Goal: Information Seeking & Learning: Learn about a topic

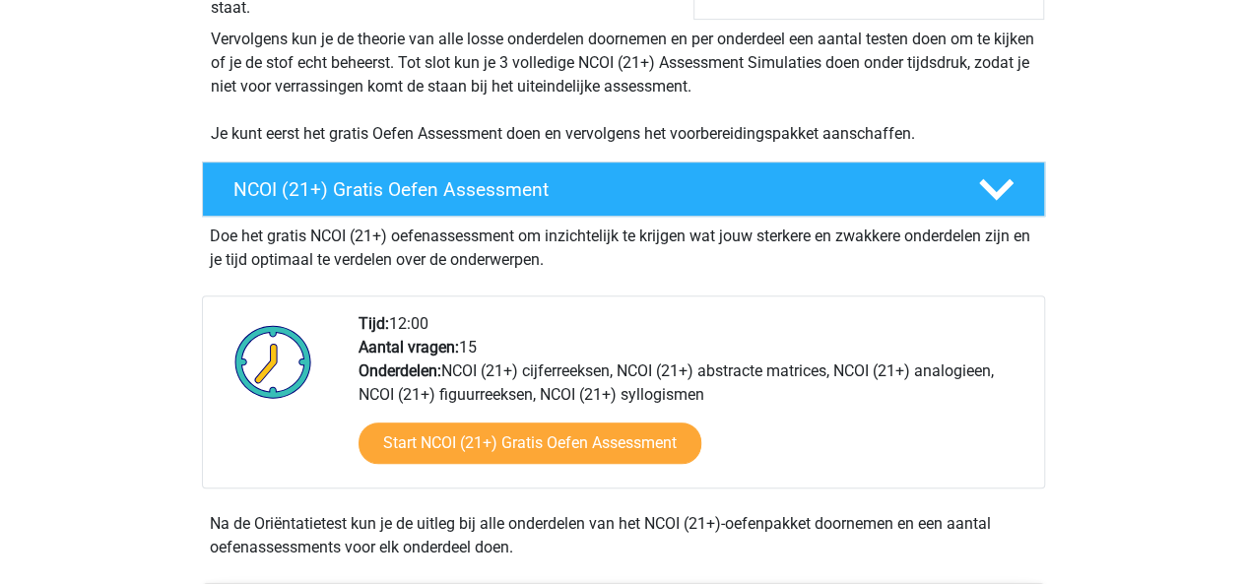
scroll to position [436, 0]
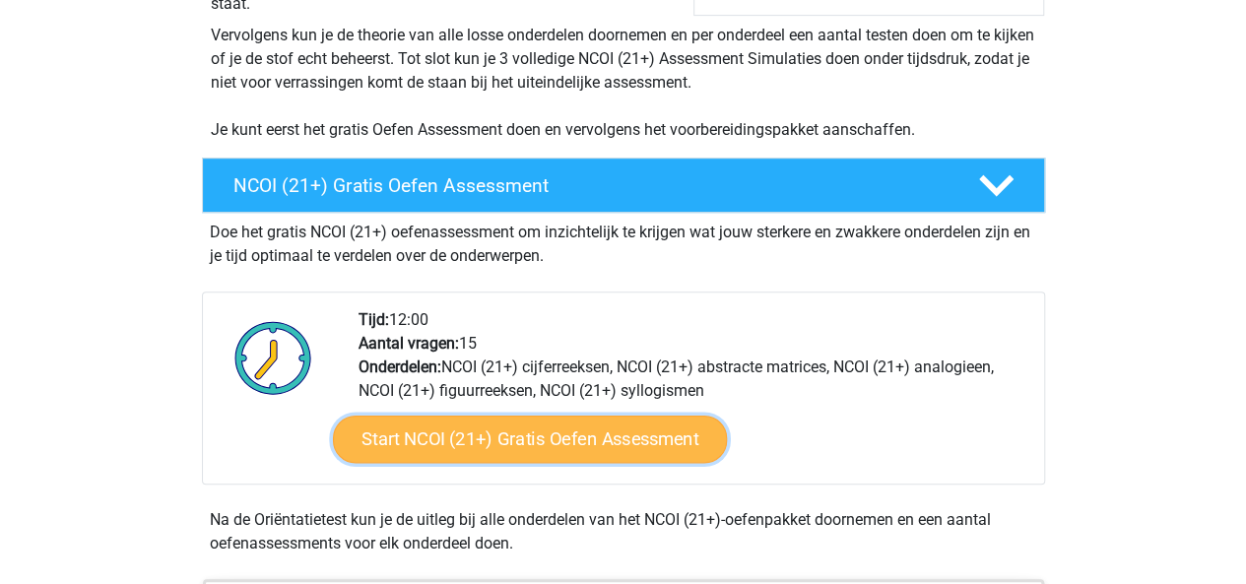
click at [497, 454] on link "Start NCOI (21+) Gratis Oefen Assessment" at bounding box center [529, 439] width 394 height 47
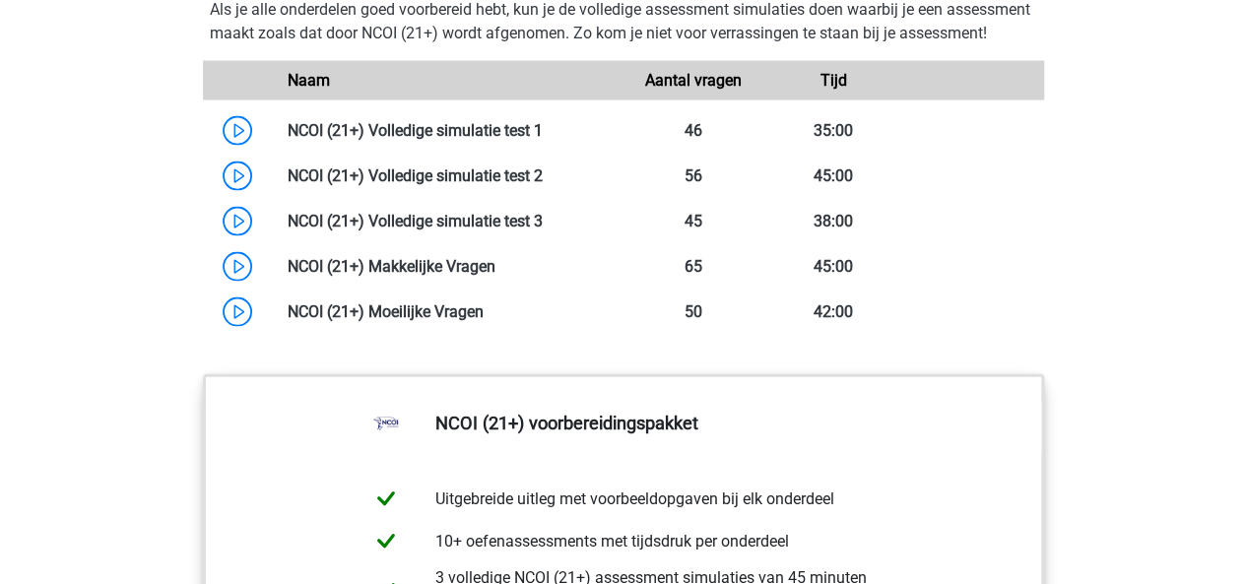
scroll to position [1826, 0]
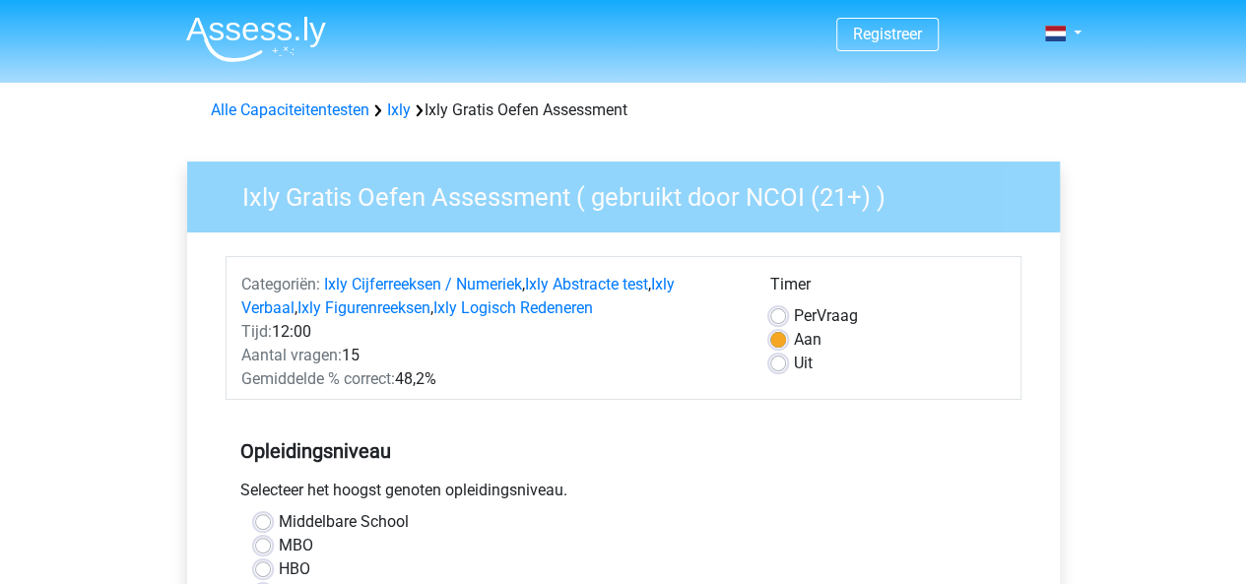
click at [822, 318] on label "Per Vraag" at bounding box center [826, 316] width 64 height 24
click at [786, 318] on input "Per Vraag" at bounding box center [778, 314] width 16 height 20
radio input "true"
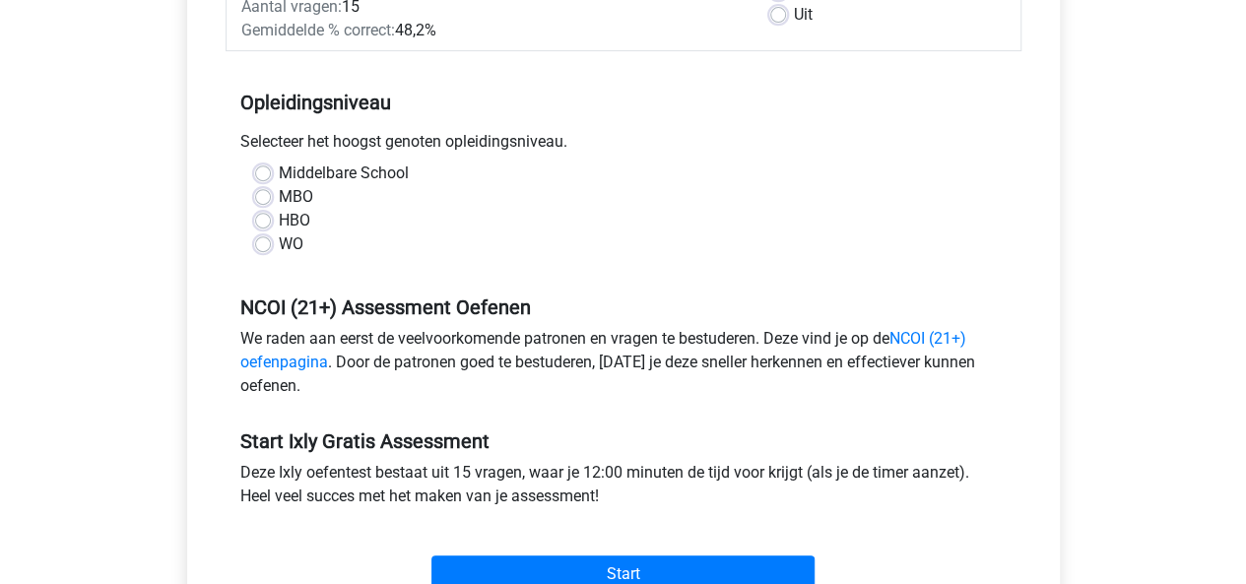
scroll to position [365, 0]
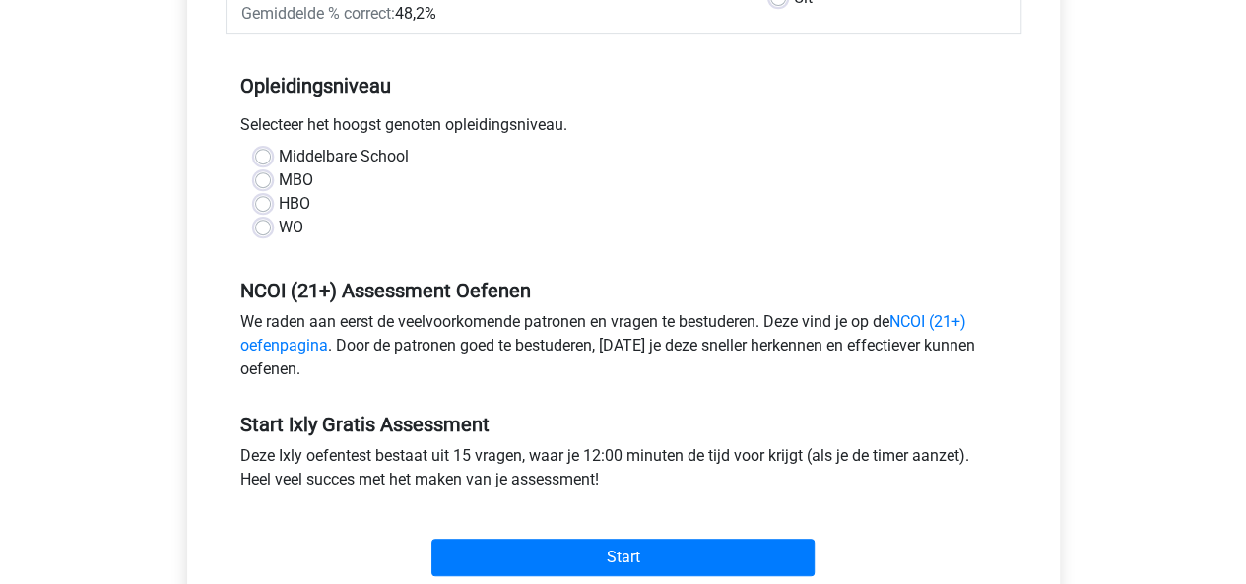
click at [279, 199] on label "HBO" at bounding box center [295, 204] width 32 height 24
click at [268, 199] on input "HBO" at bounding box center [263, 202] width 16 height 20
radio input "true"
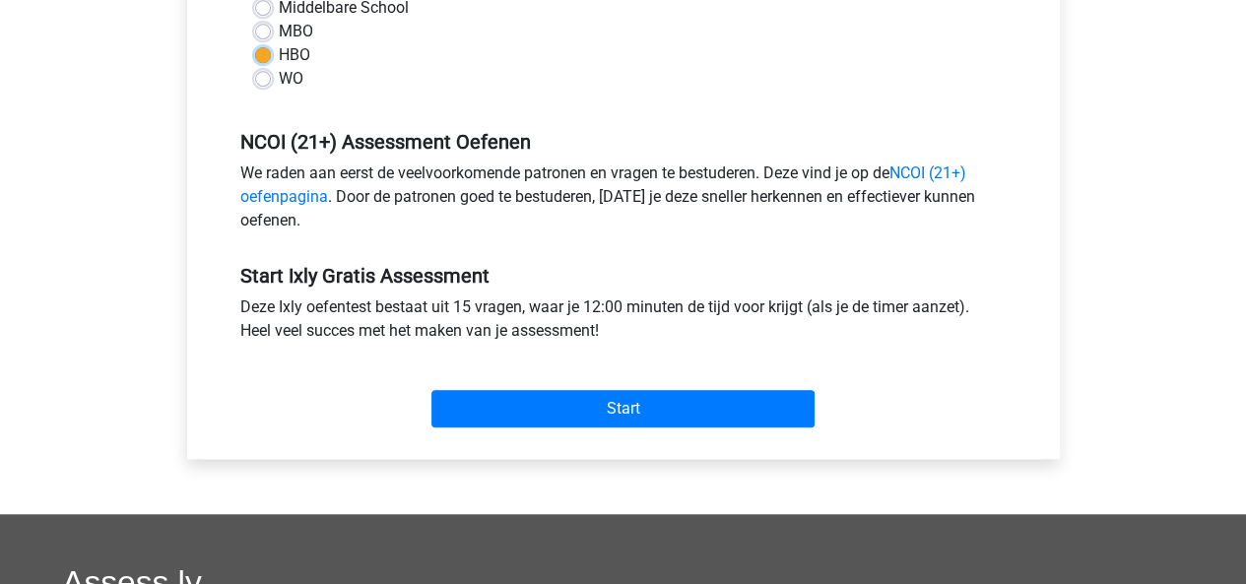
scroll to position [526, 0]
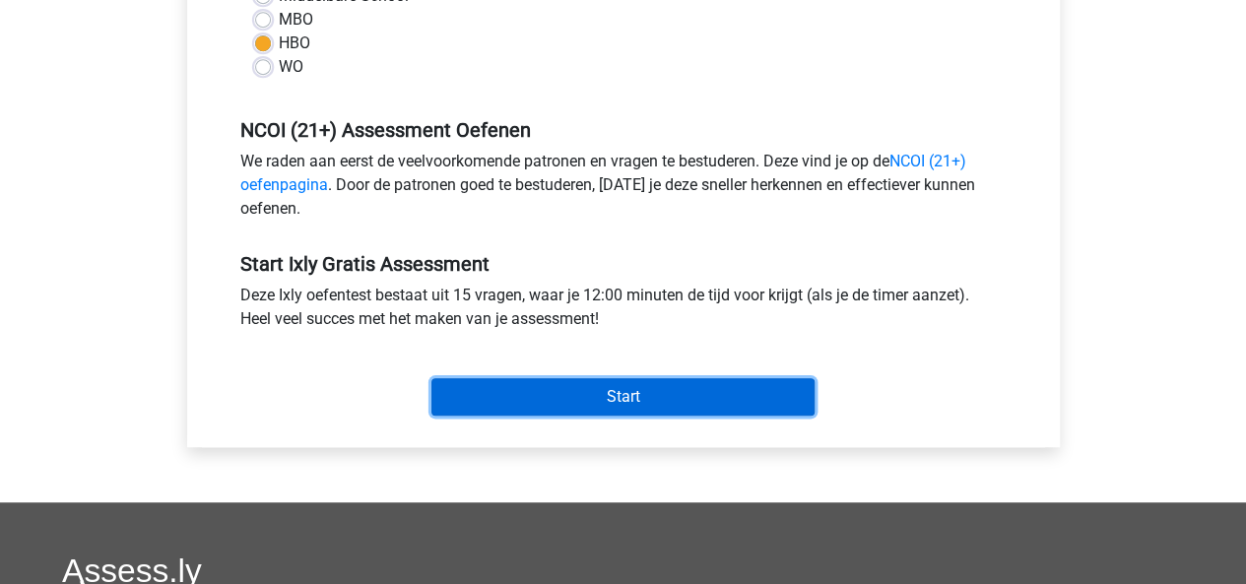
click at [593, 397] on input "Start" at bounding box center [622, 396] width 383 height 37
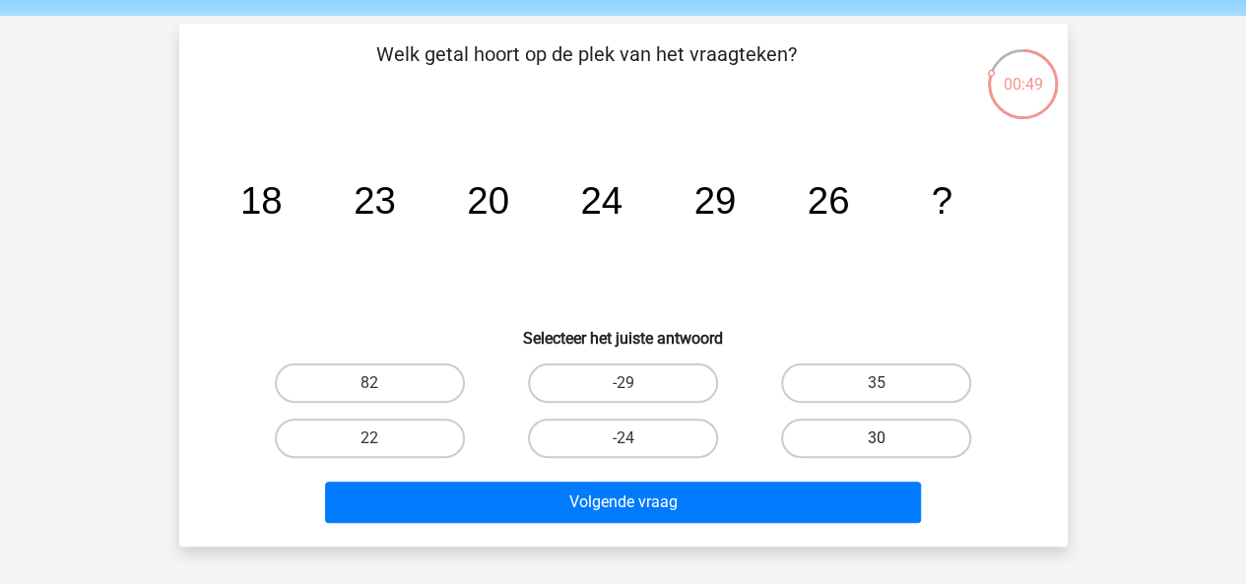
scroll to position [98, 0]
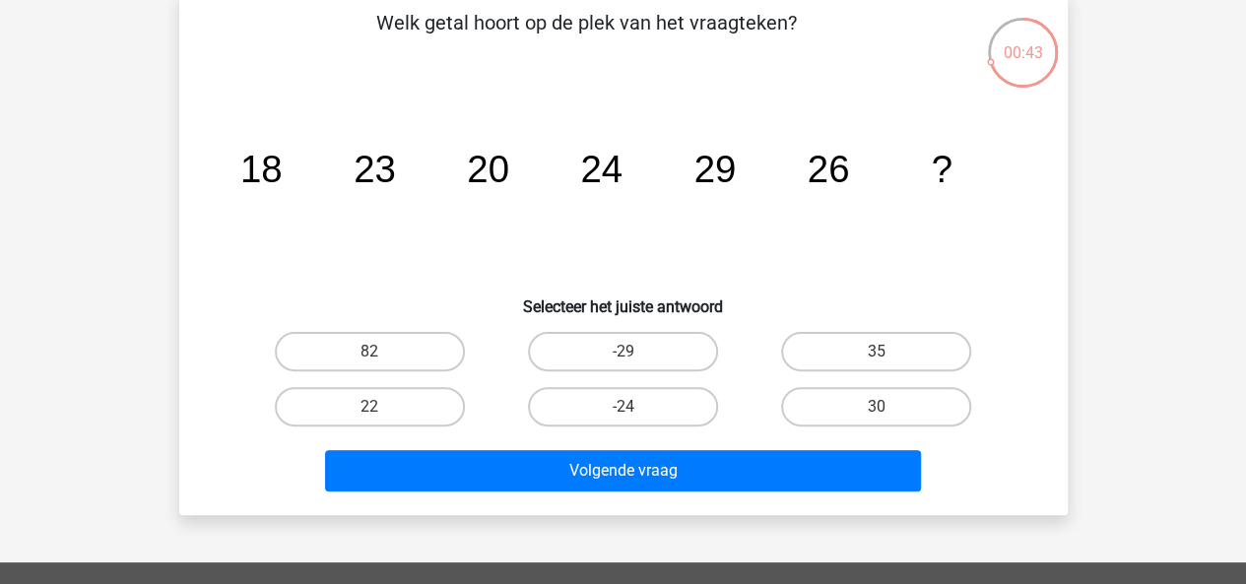
click at [886, 410] on input "30" at bounding box center [883, 413] width 13 height 13
radio input "true"
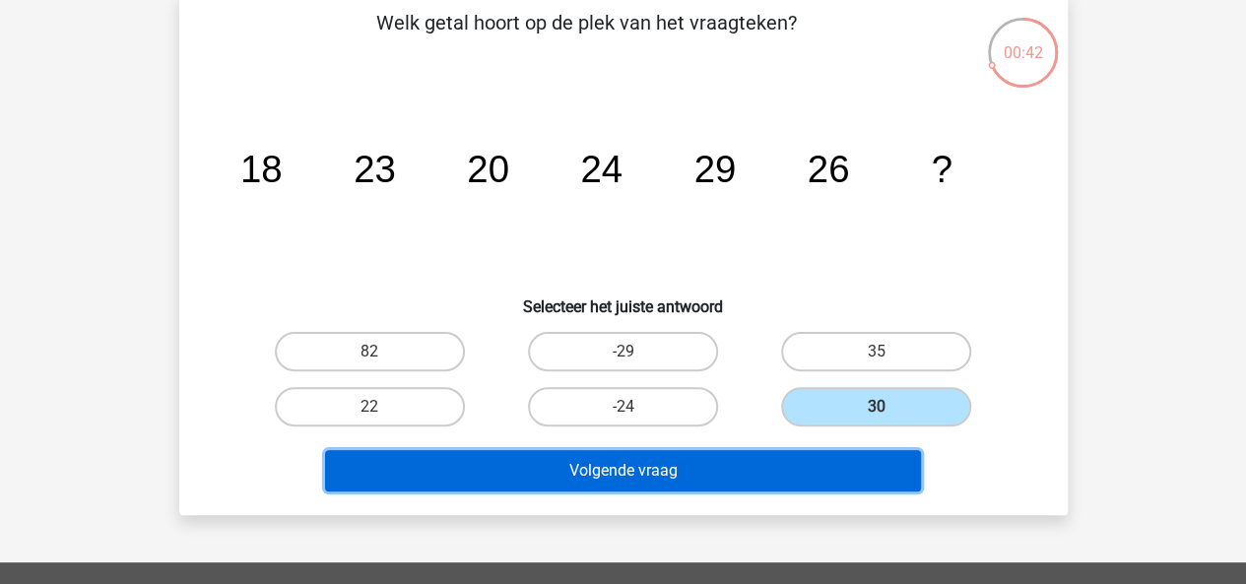
click at [774, 466] on button "Volgende vraag" at bounding box center [623, 470] width 596 height 41
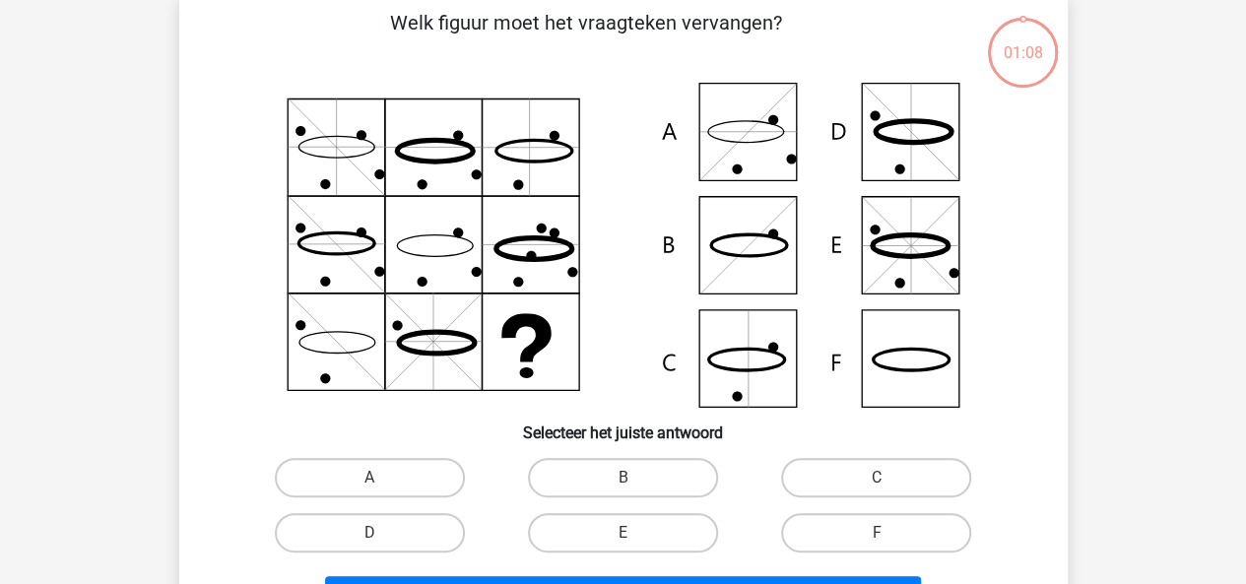
scroll to position [91, 0]
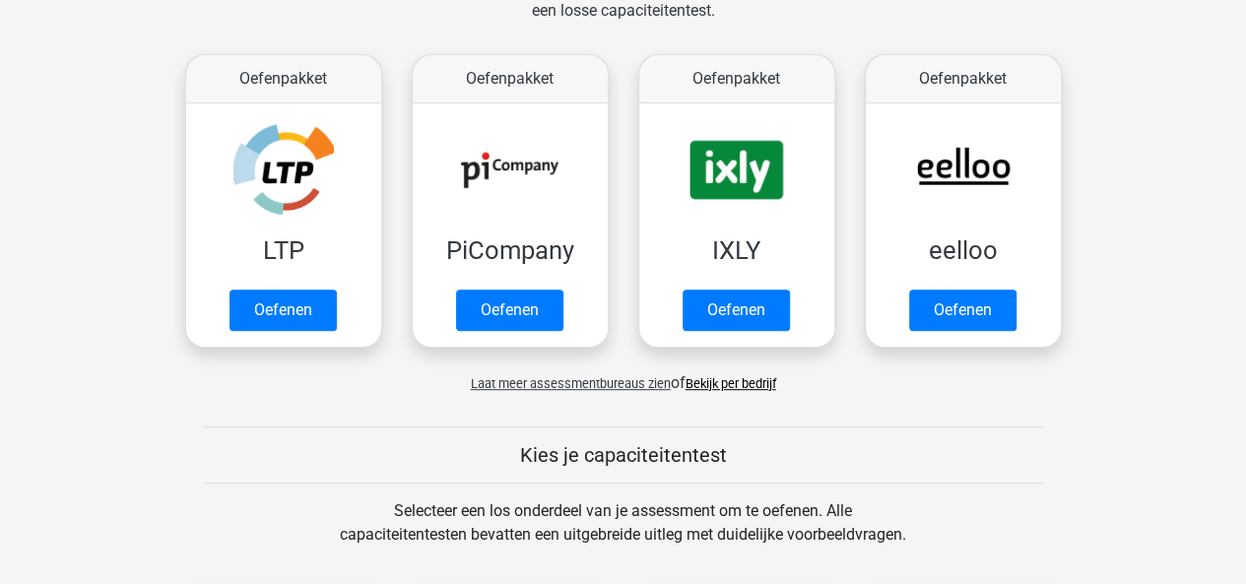
scroll to position [394, 0]
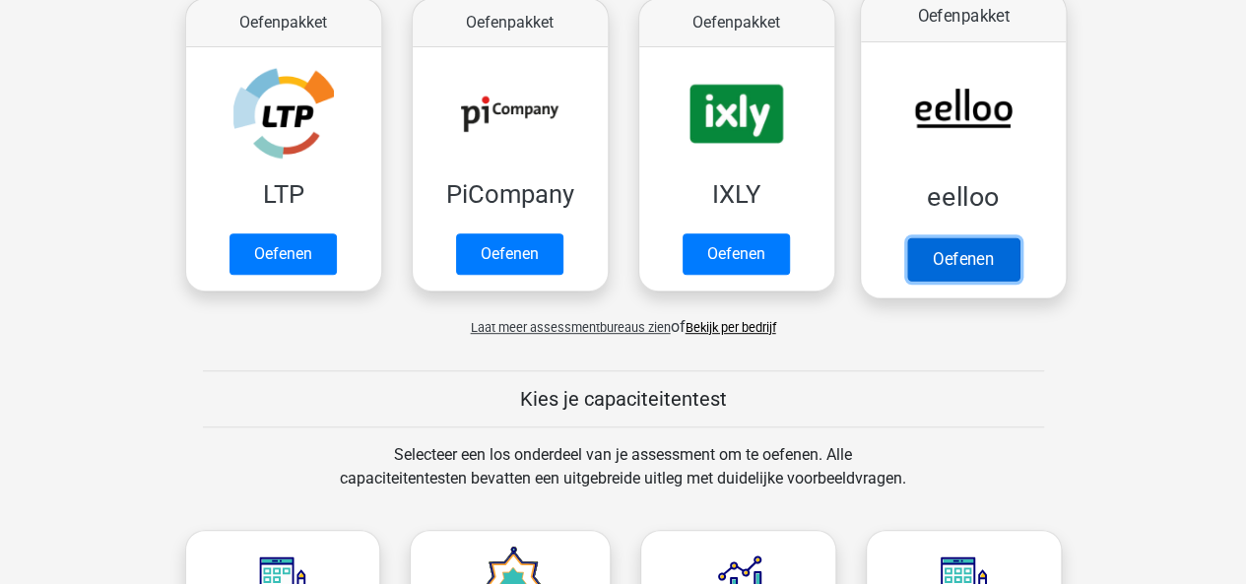
click at [940, 255] on link "Oefenen" at bounding box center [962, 258] width 112 height 43
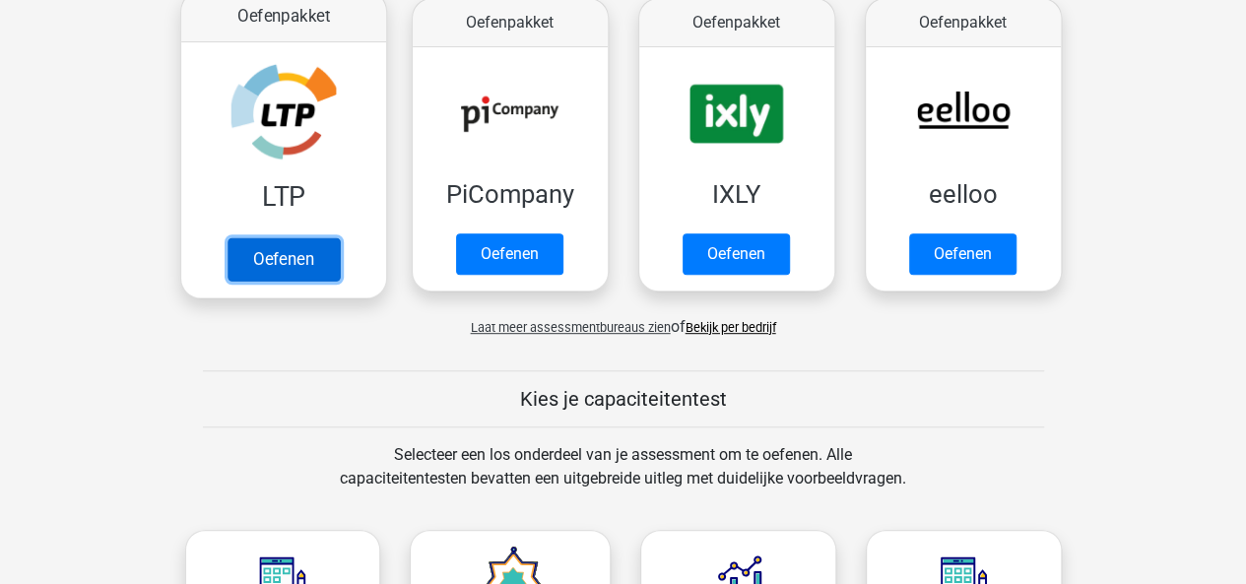
click at [303, 264] on link "Oefenen" at bounding box center [283, 258] width 112 height 43
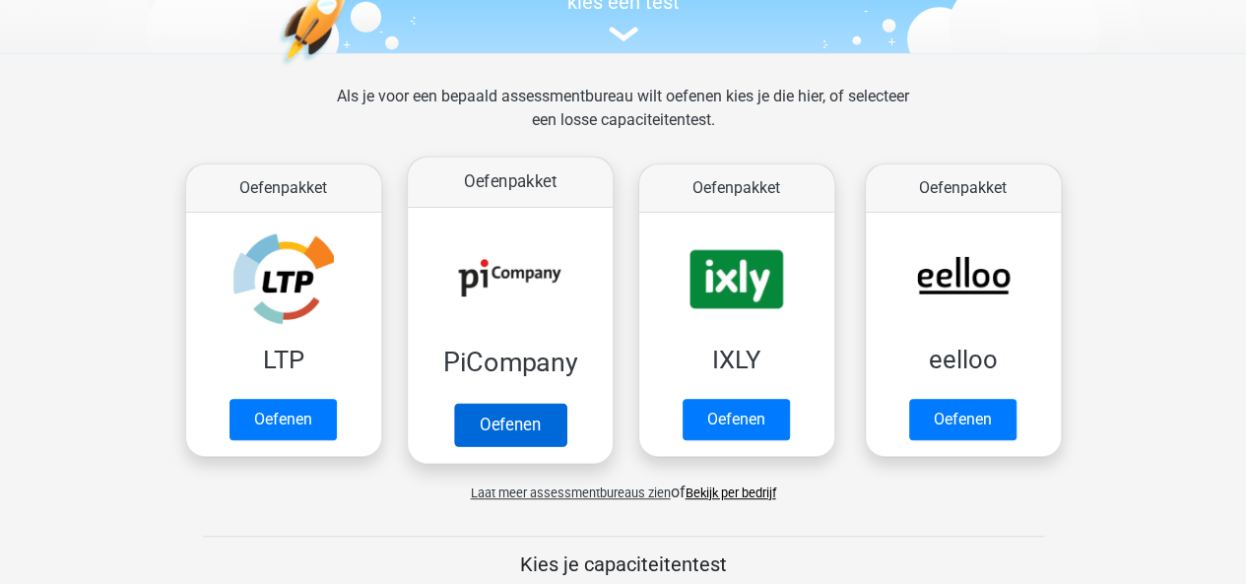
scroll to position [295, 0]
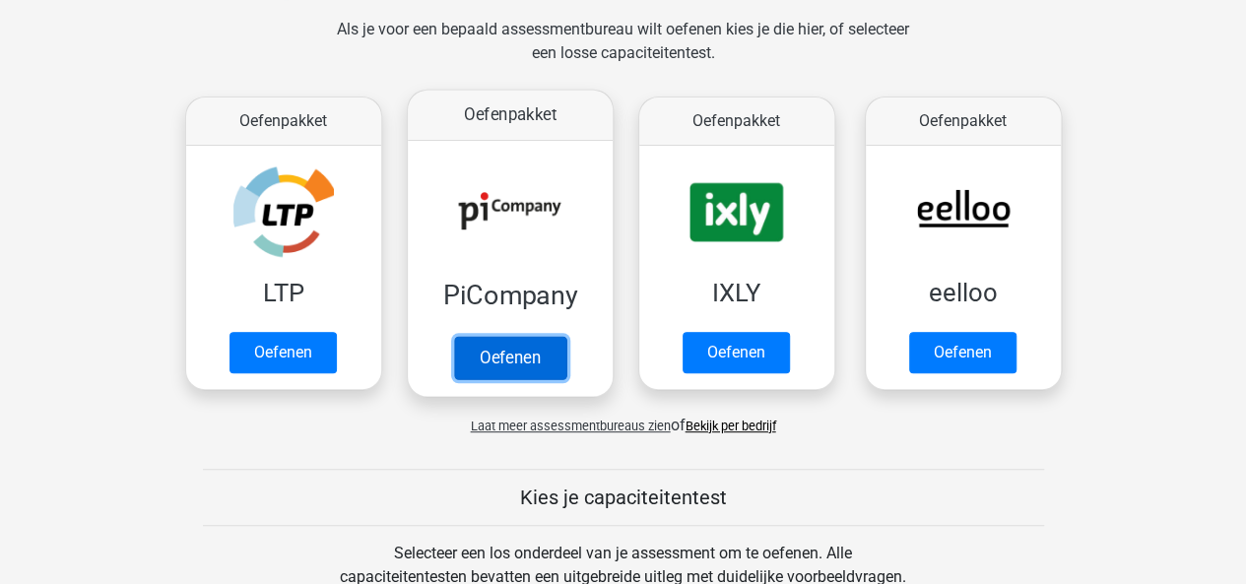
click at [524, 361] on link "Oefenen" at bounding box center [509, 357] width 112 height 43
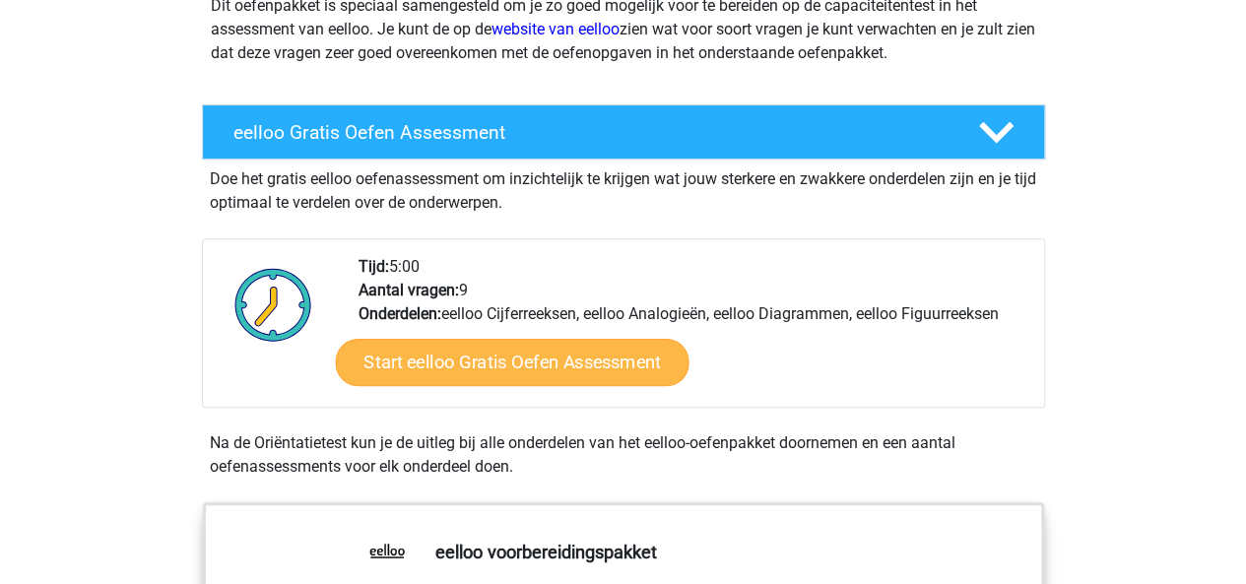
scroll to position [492, 0]
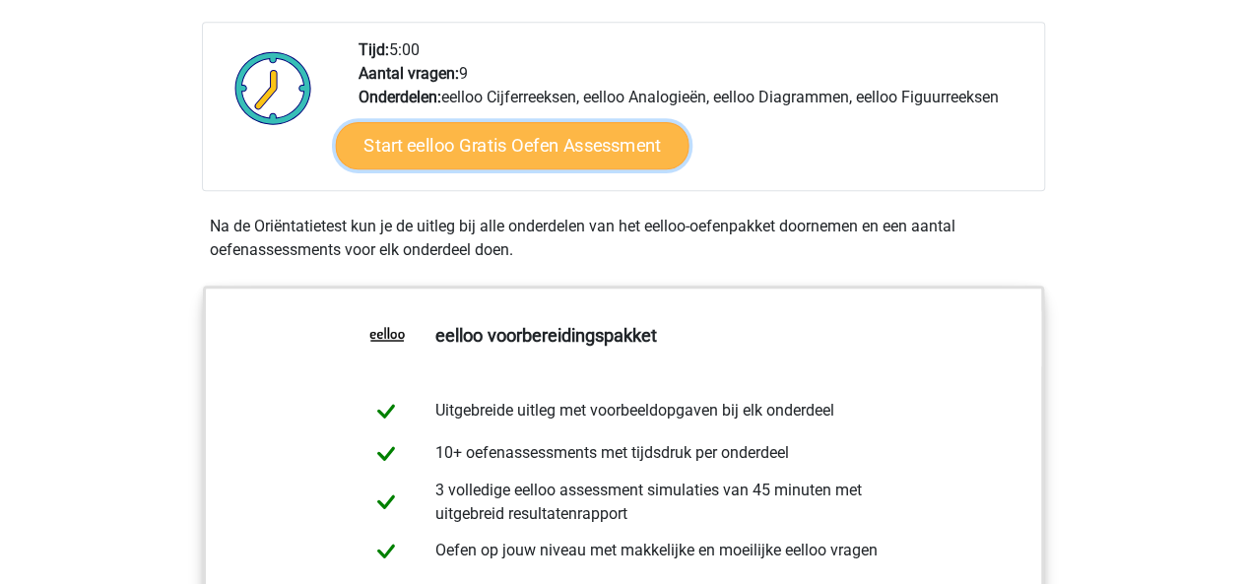
click at [517, 141] on link "Start eelloo Gratis Oefen Assessment" at bounding box center [512, 145] width 354 height 47
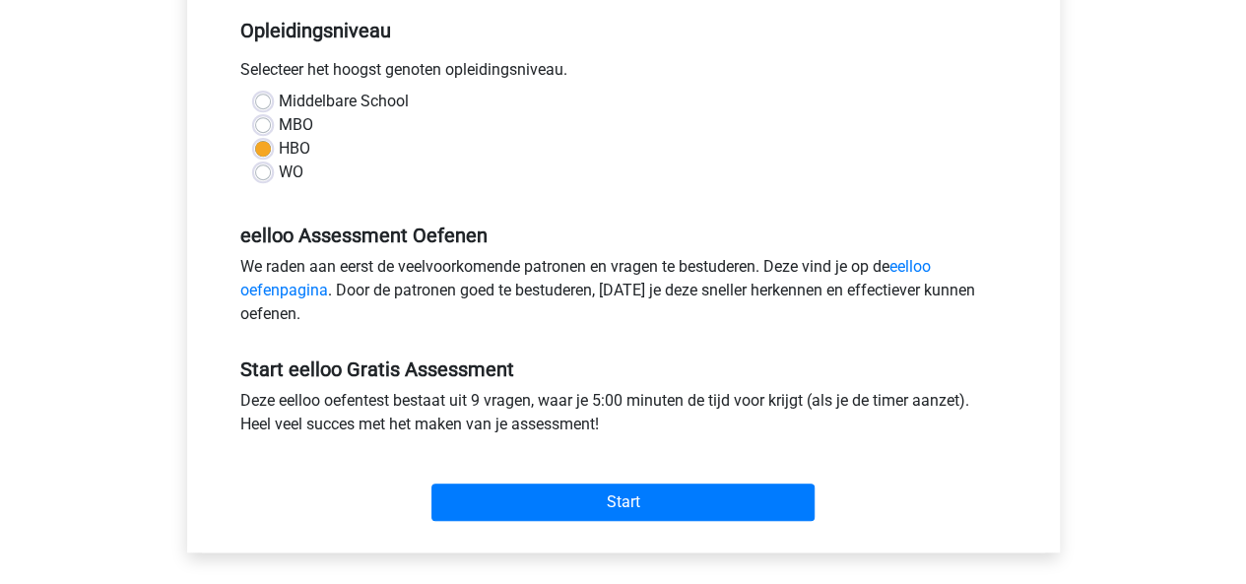
scroll to position [492, 0]
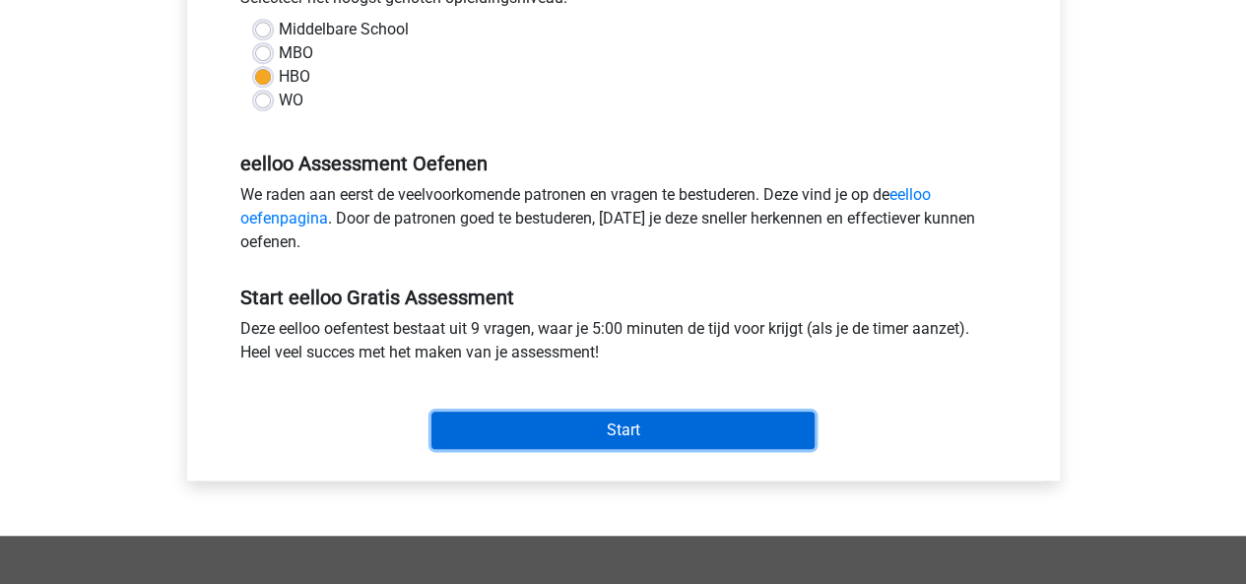
click at [569, 425] on input "Start" at bounding box center [622, 430] width 383 height 37
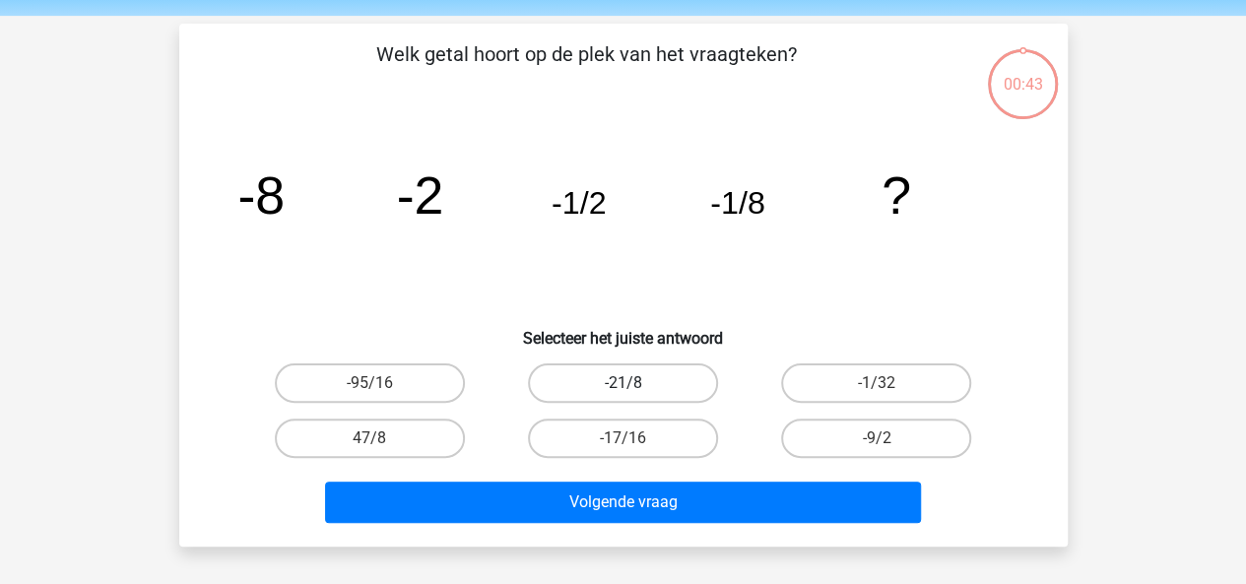
scroll to position [98, 0]
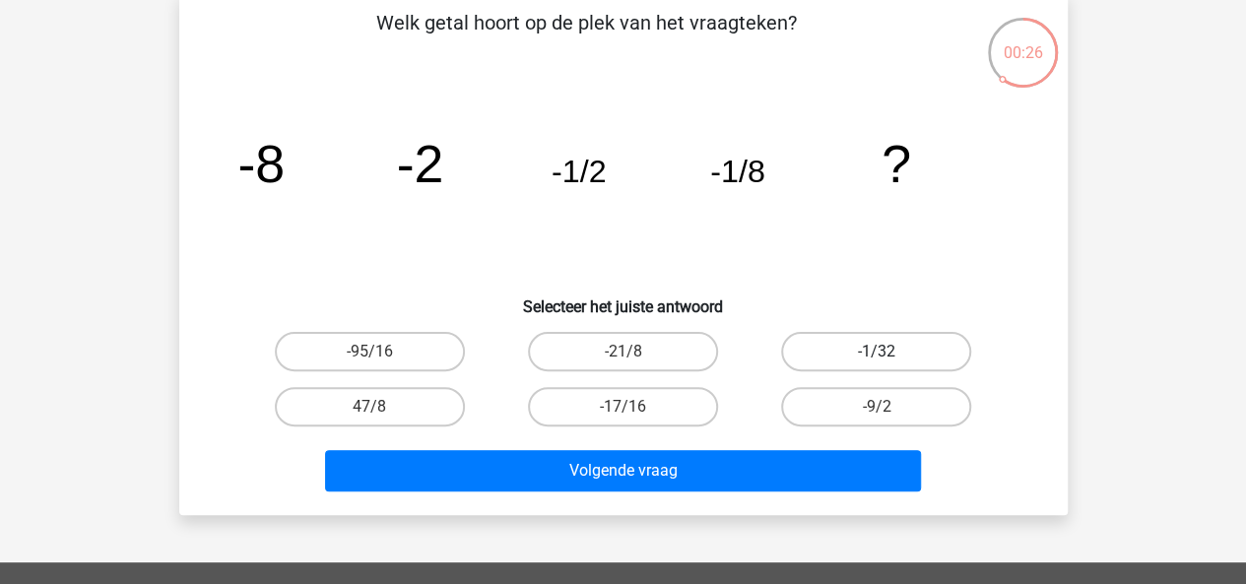
click at [875, 349] on label "-1/32" at bounding box center [876, 351] width 190 height 39
click at [877, 352] on input "-1/32" at bounding box center [883, 358] width 13 height 13
radio input "true"
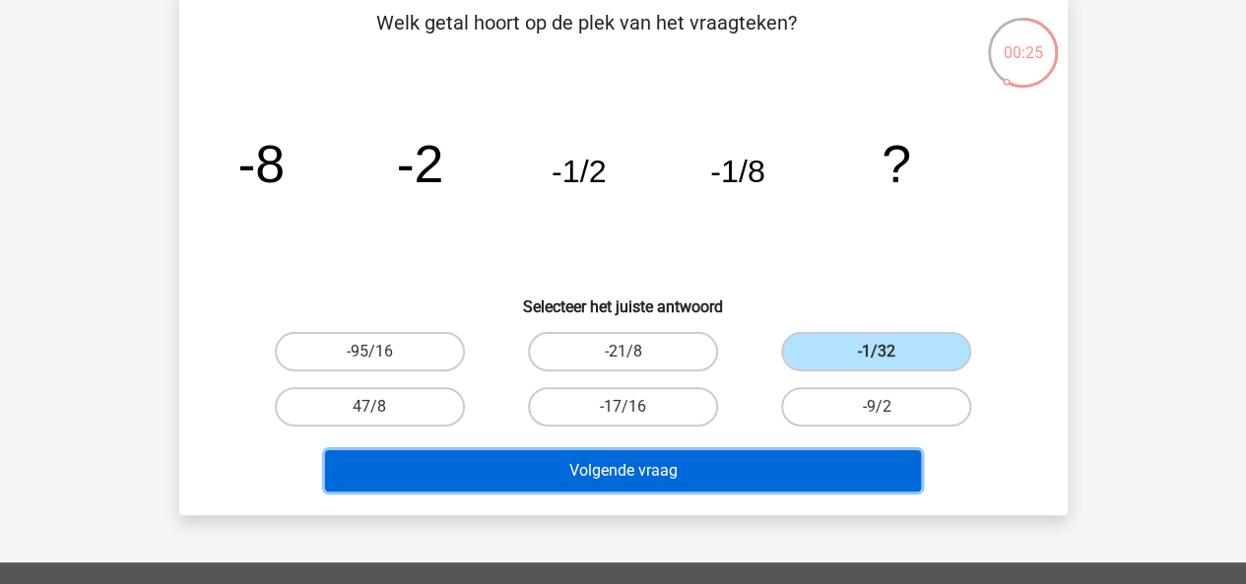
click at [829, 461] on button "Volgende vraag" at bounding box center [623, 470] width 596 height 41
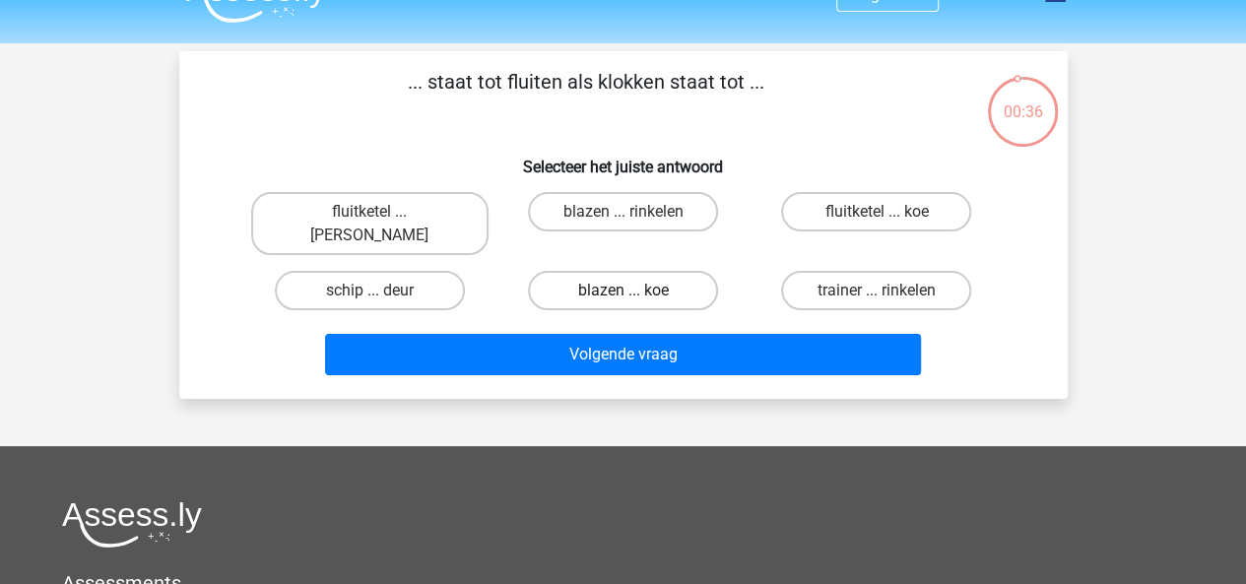
scroll to position [0, 0]
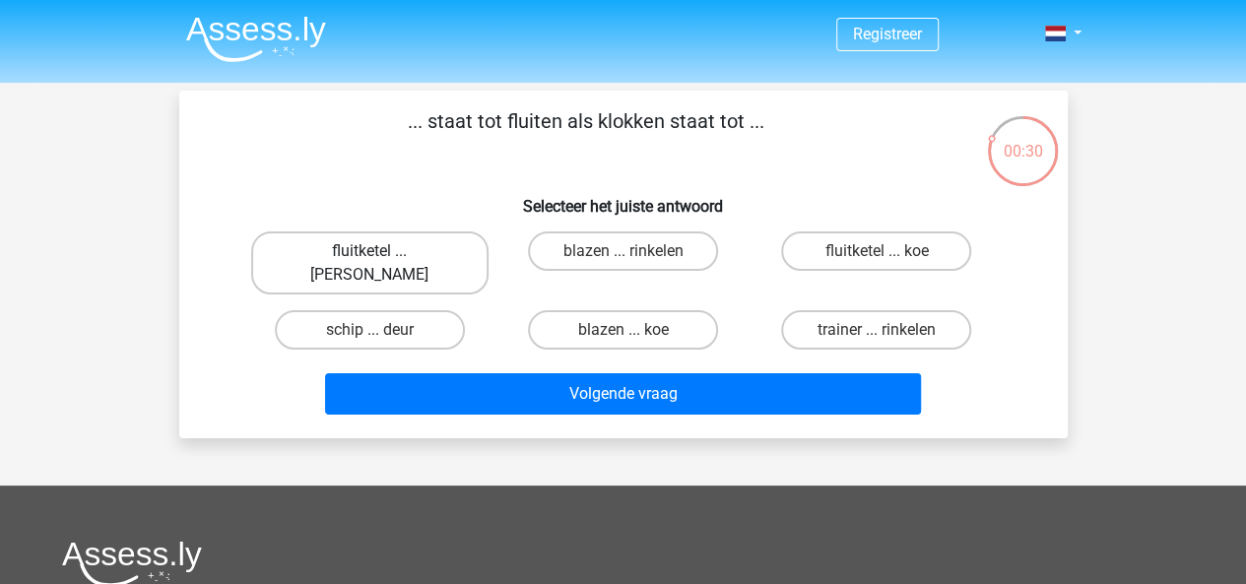
click at [404, 249] on label "fluitketel ... luiden" at bounding box center [369, 262] width 237 height 63
click at [382, 251] on input "fluitketel ... luiden" at bounding box center [375, 257] width 13 height 13
radio input "true"
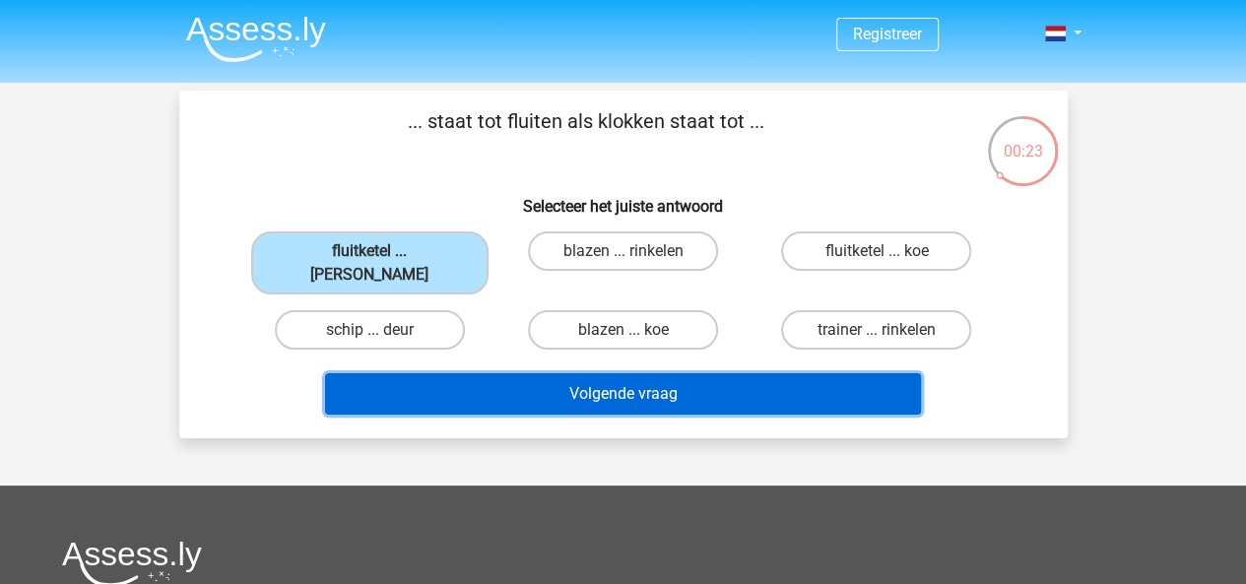
click at [579, 373] on button "Volgende vraag" at bounding box center [623, 393] width 596 height 41
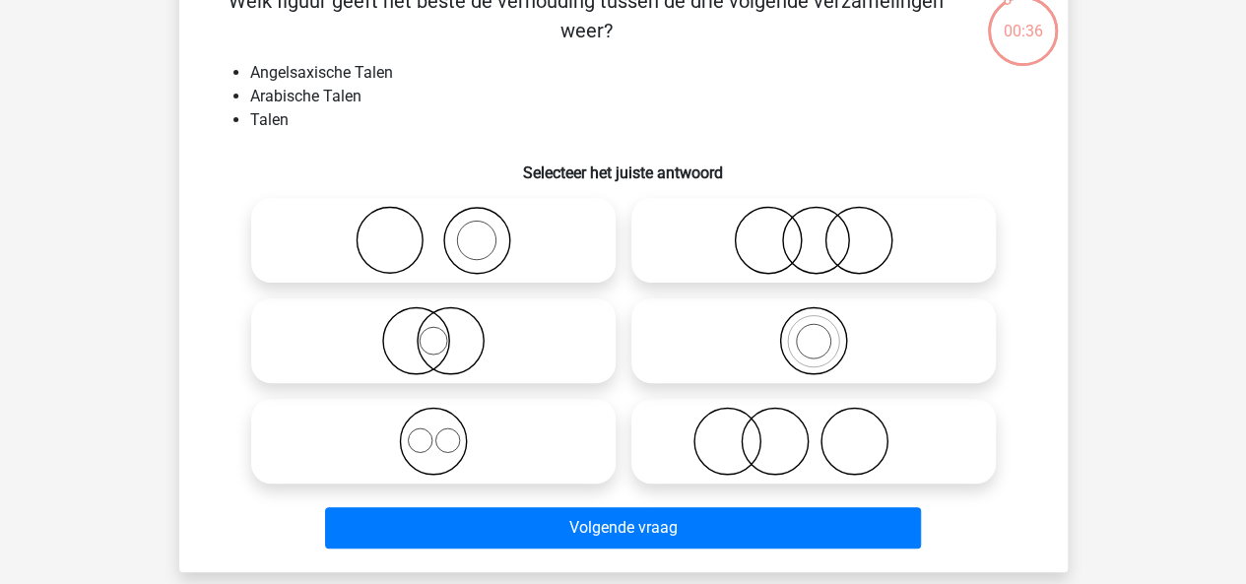
scroll to position [91, 0]
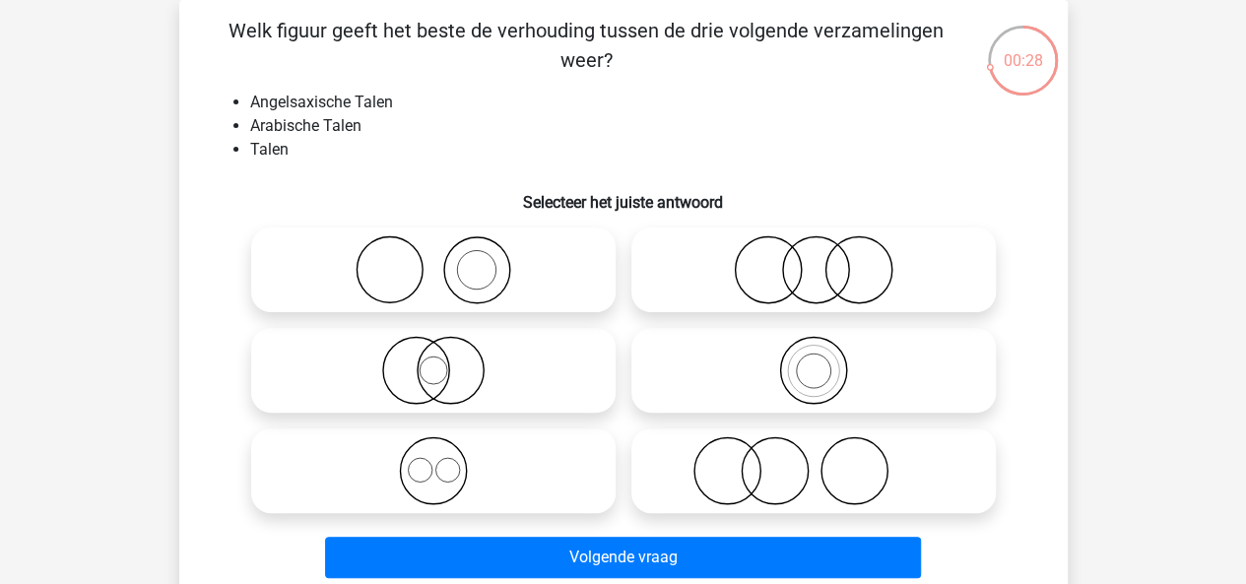
click at [449, 468] on icon at bounding box center [433, 470] width 349 height 69
click at [446, 461] on input "radio" at bounding box center [439, 454] width 13 height 13
radio input "true"
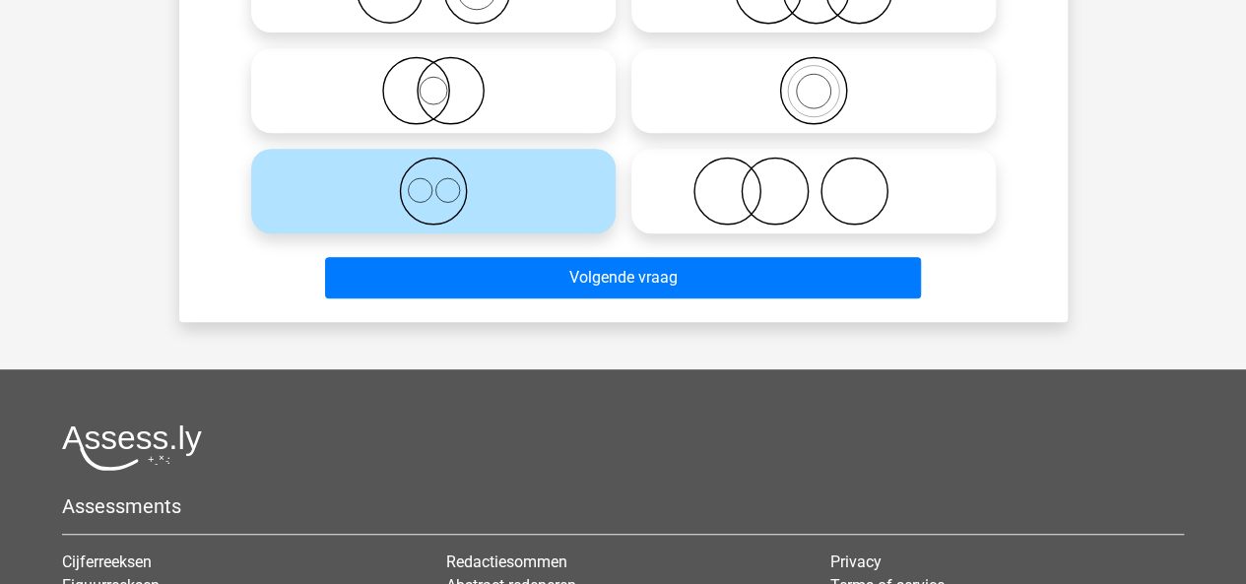
scroll to position [386, 0]
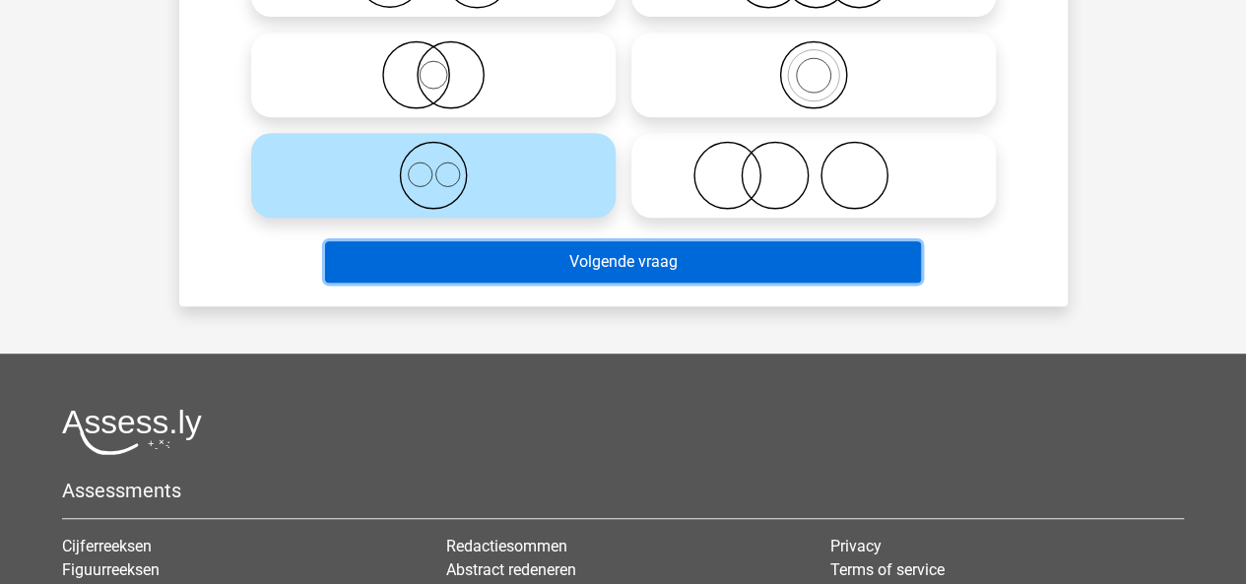
click at [747, 259] on button "Volgende vraag" at bounding box center [623, 261] width 596 height 41
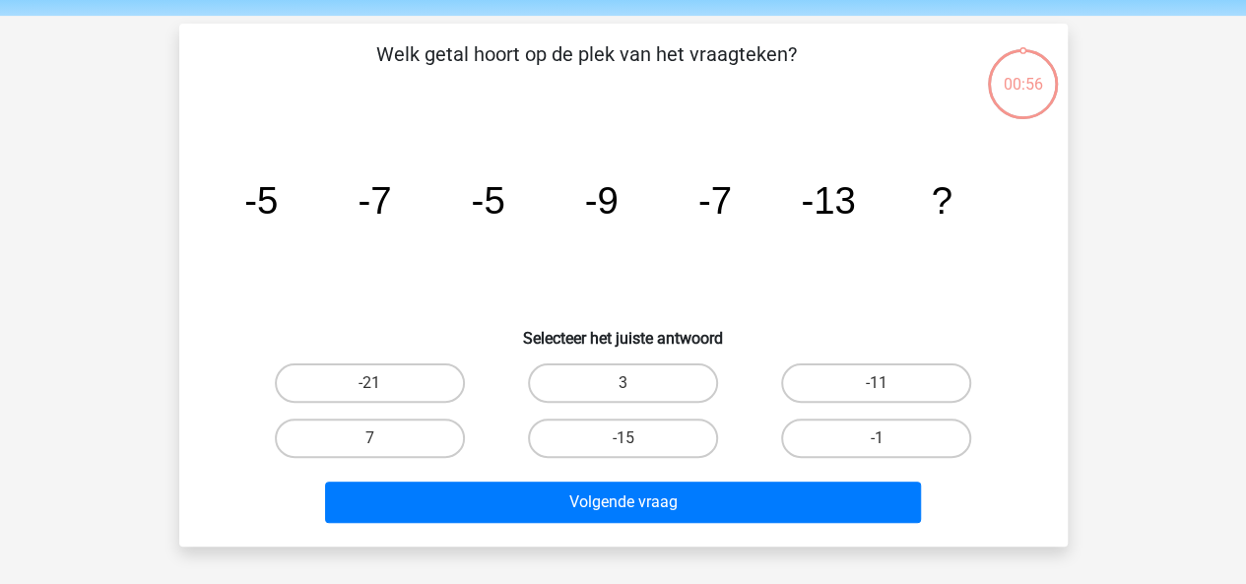
scroll to position [98, 0]
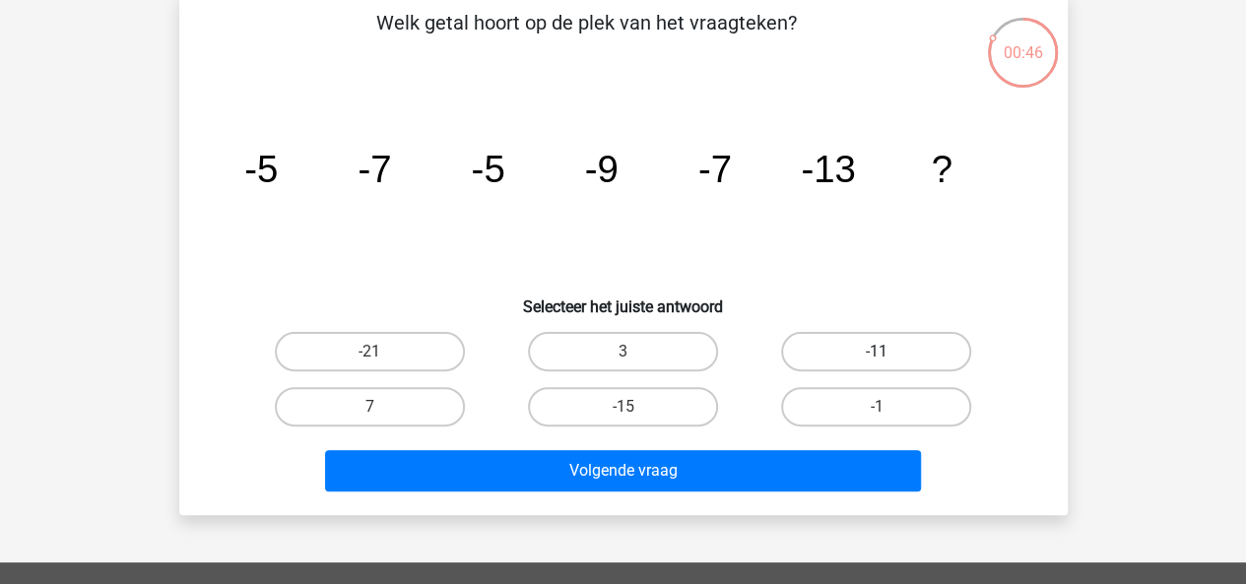
click at [819, 339] on label "-11" at bounding box center [876, 351] width 190 height 39
click at [877, 352] on input "-11" at bounding box center [883, 358] width 13 height 13
radio input "true"
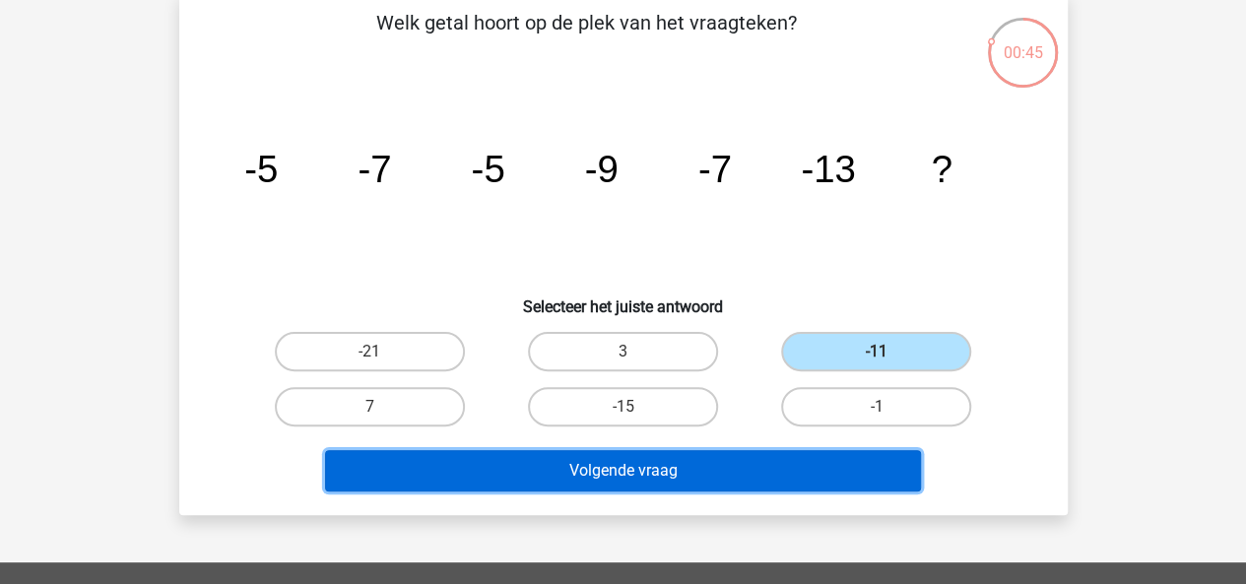
click at [768, 467] on button "Volgende vraag" at bounding box center [623, 470] width 596 height 41
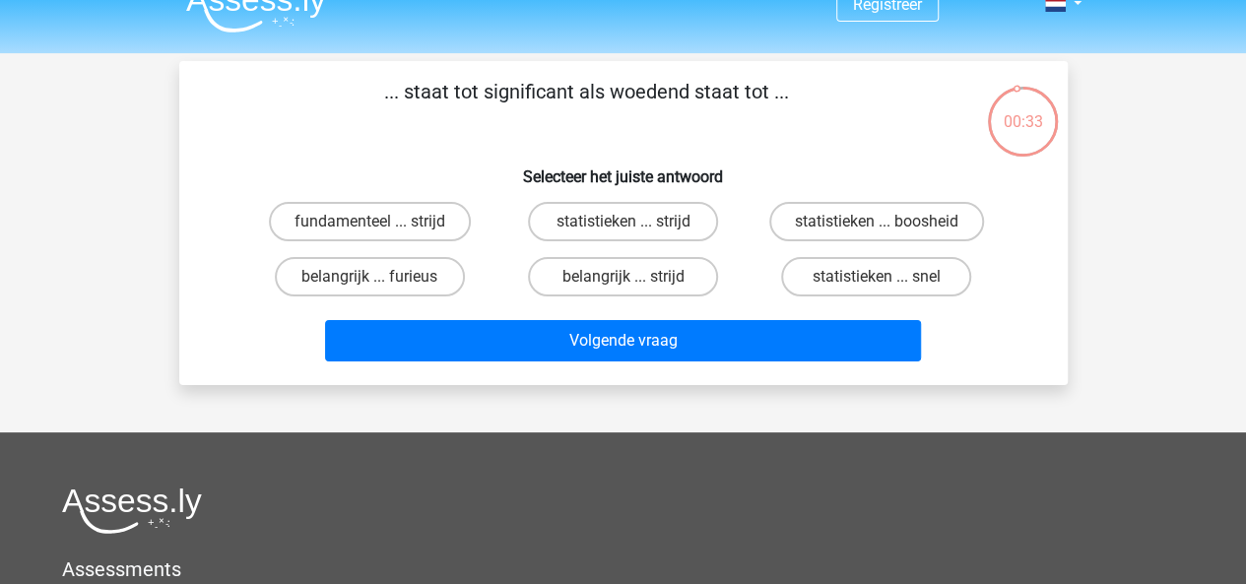
scroll to position [0, 0]
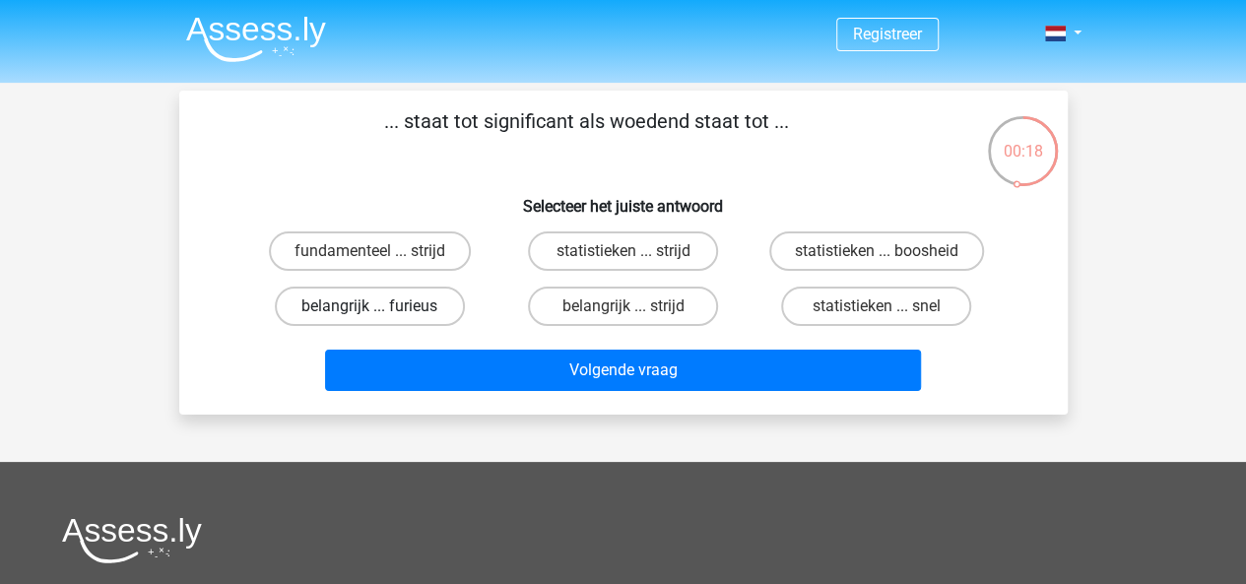
click at [438, 306] on label "belangrijk ... furieus" at bounding box center [370, 306] width 190 height 39
click at [382, 306] on input "belangrijk ... furieus" at bounding box center [375, 312] width 13 height 13
radio input "true"
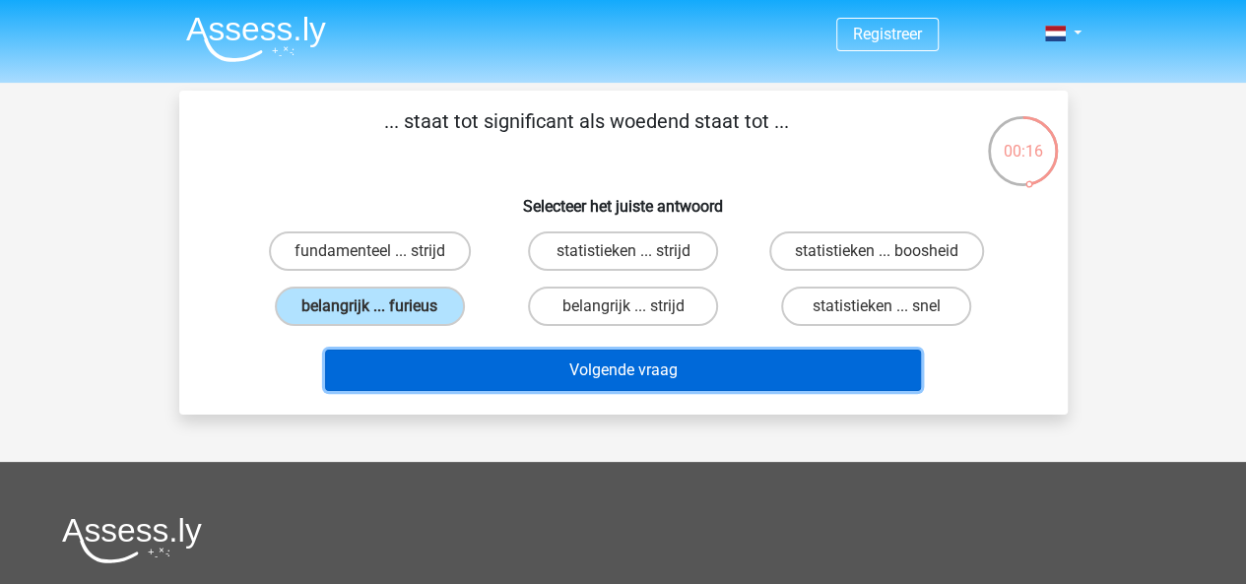
click at [546, 373] on button "Volgende vraag" at bounding box center [623, 370] width 596 height 41
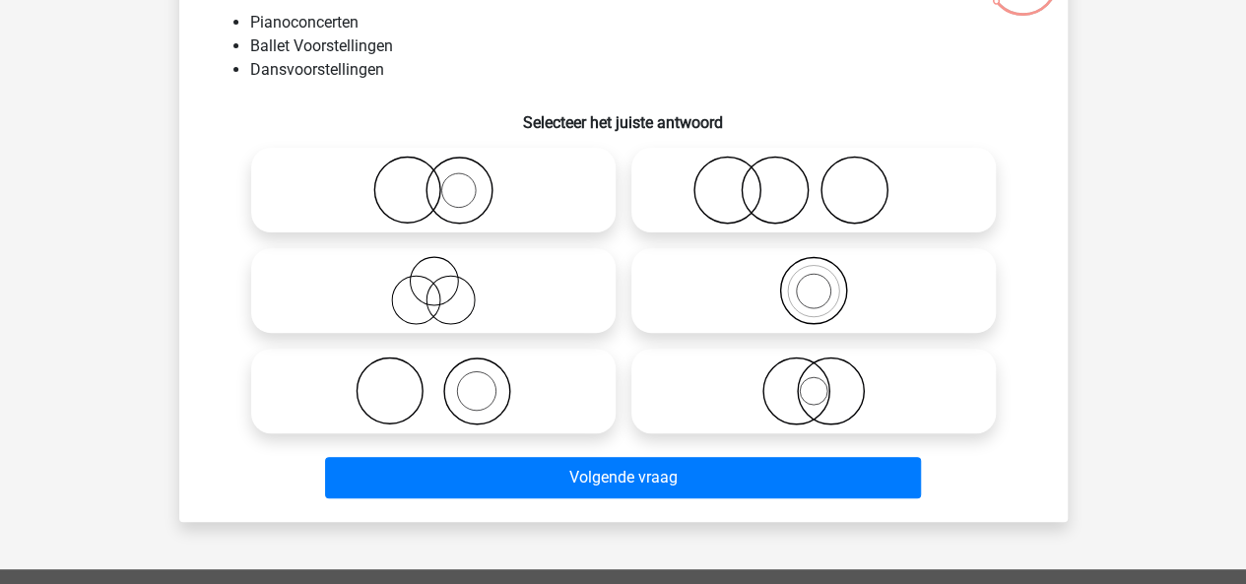
scroll to position [189, 0]
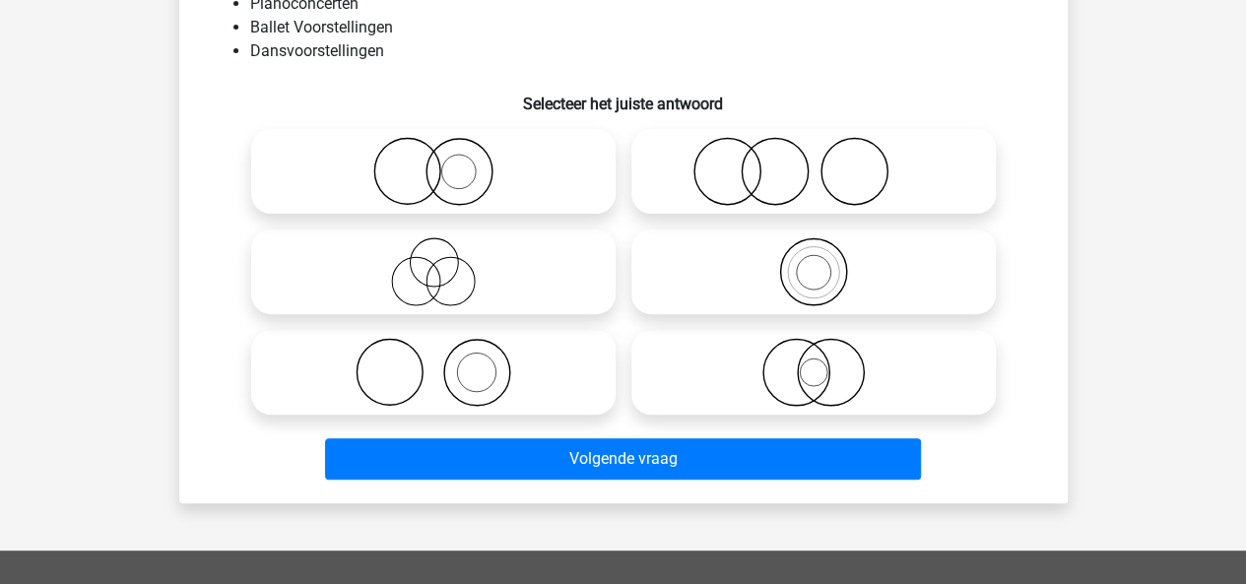
click at [815, 197] on icon at bounding box center [813, 171] width 349 height 69
click at [815, 162] on input "radio" at bounding box center [820, 155] width 13 height 13
radio input "true"
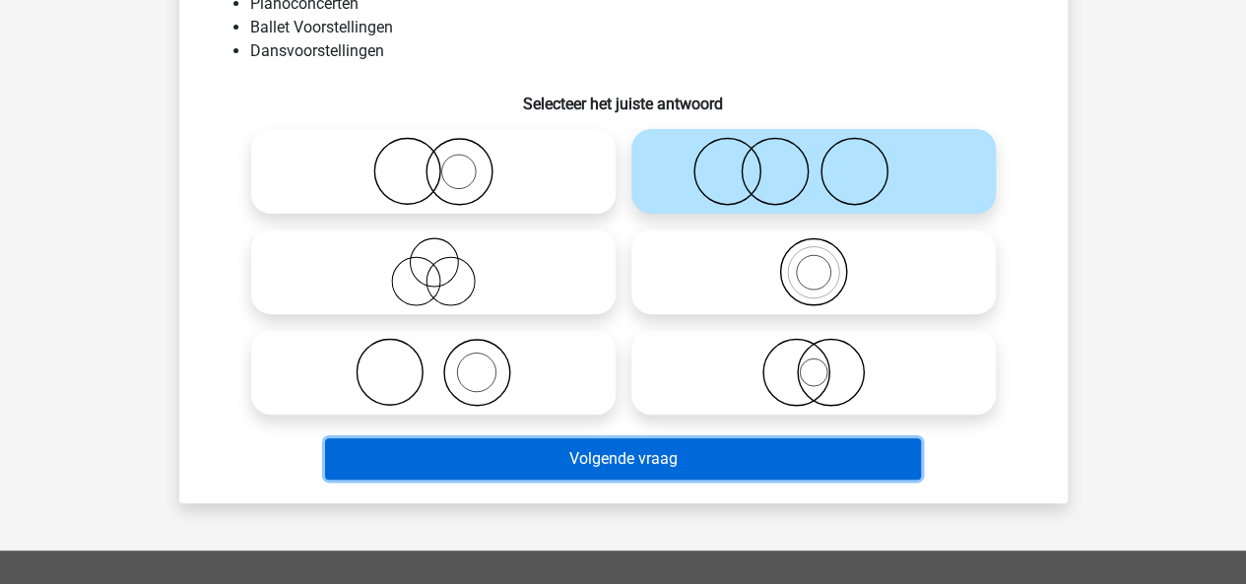
click at [644, 467] on button "Volgende vraag" at bounding box center [623, 458] width 596 height 41
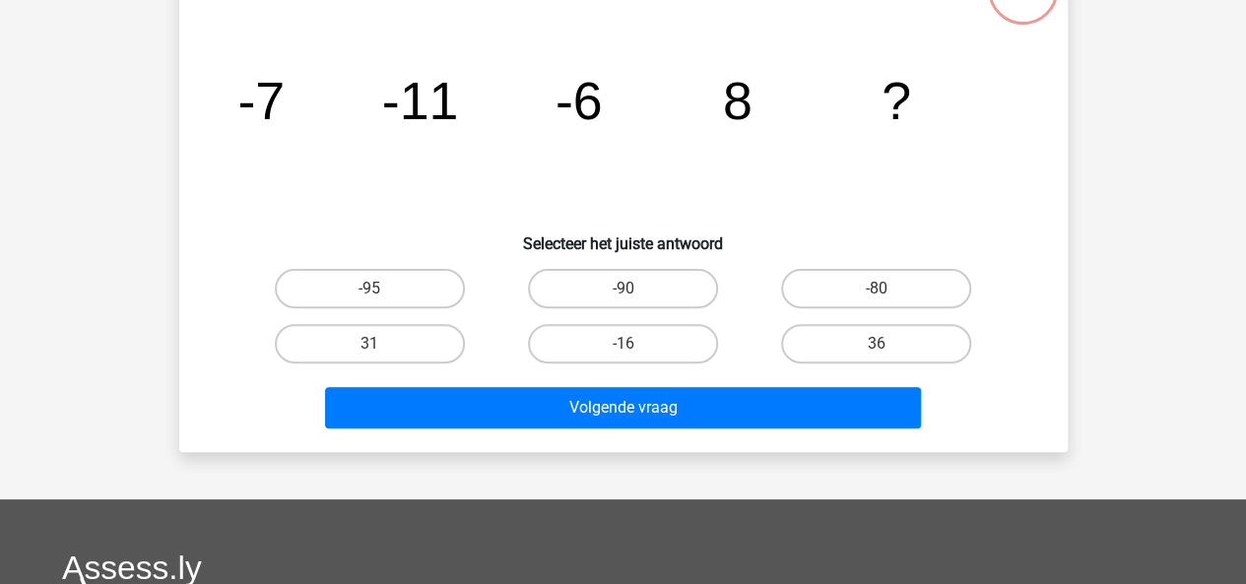
scroll to position [91, 0]
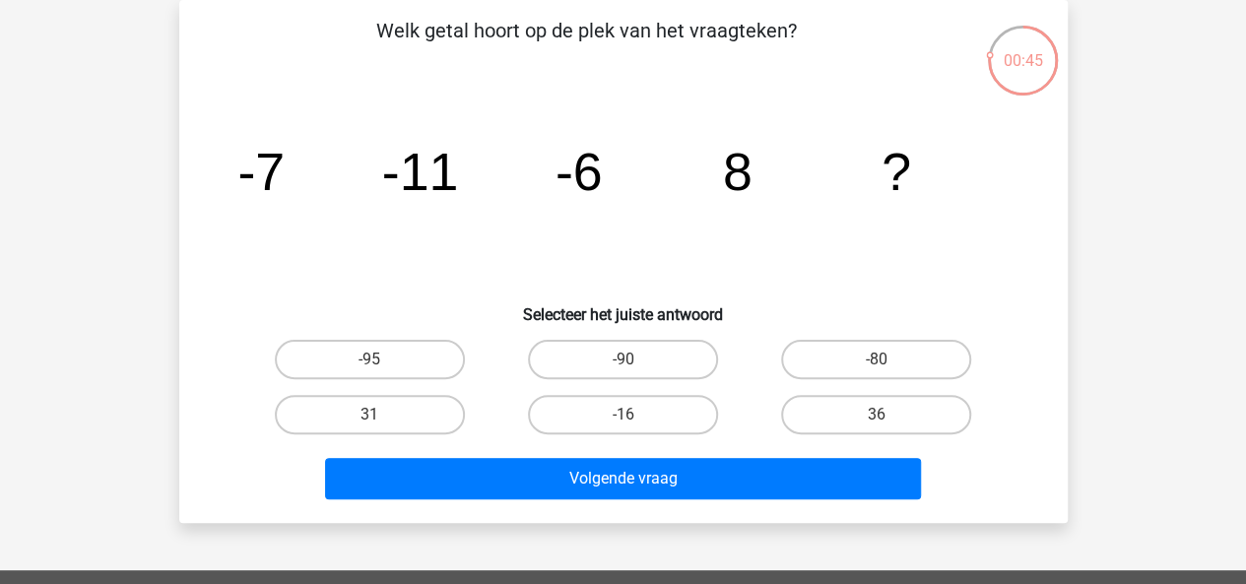
click at [285, 183] on tspan "-11" at bounding box center [260, 171] width 47 height 59
click at [643, 421] on label "-16" at bounding box center [623, 414] width 190 height 39
click at [635, 421] on input "-16" at bounding box center [628, 421] width 13 height 13
radio input "true"
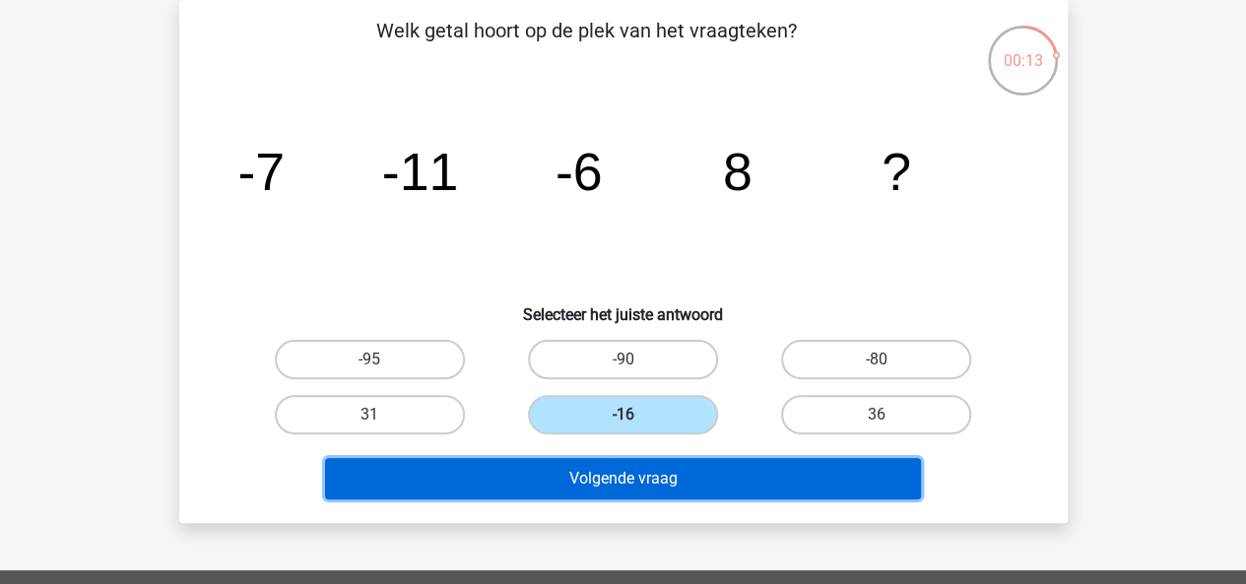
click at [611, 473] on button "Volgende vraag" at bounding box center [623, 478] width 596 height 41
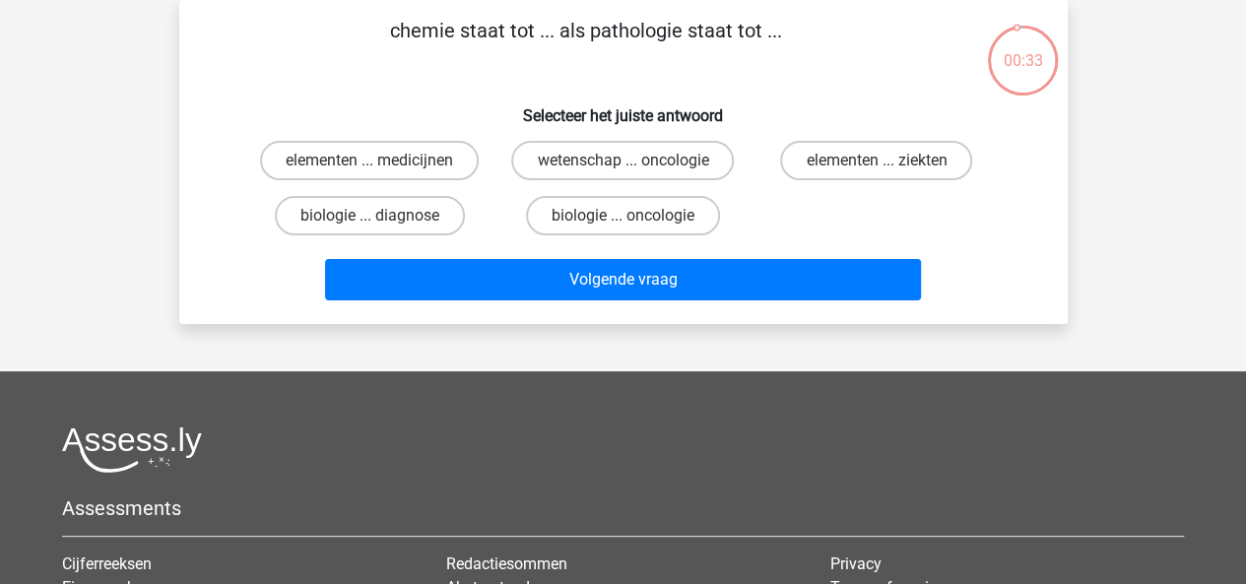
scroll to position [0, 0]
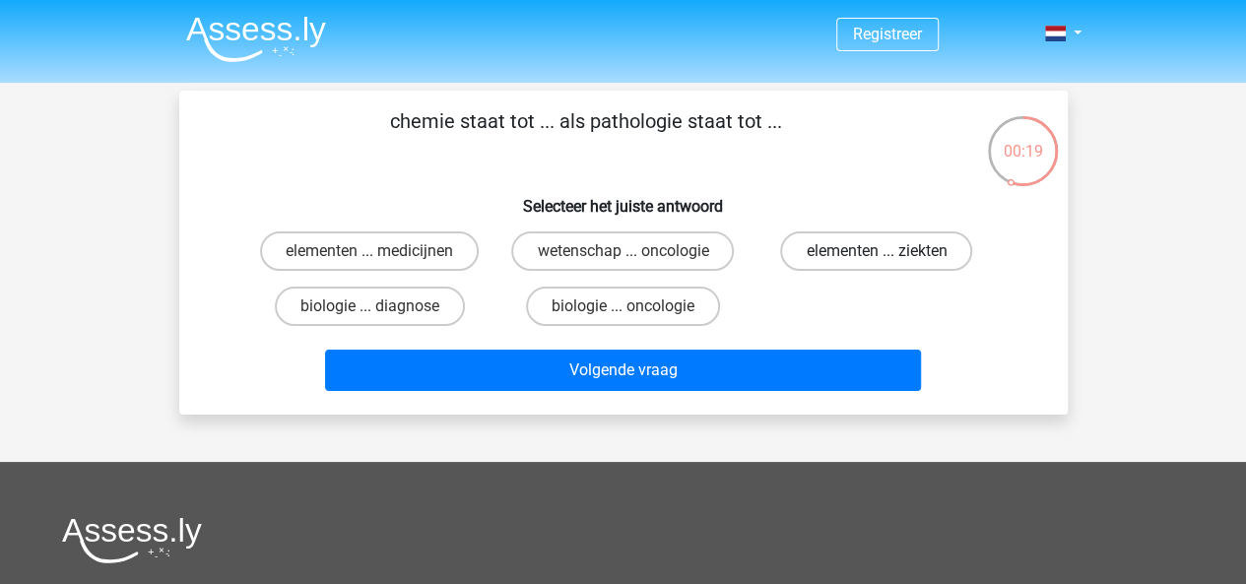
click at [830, 253] on label "elementen ... ziekten" at bounding box center [876, 250] width 192 height 39
click at [877, 253] on input "elementen ... ziekten" at bounding box center [883, 257] width 13 height 13
radio input "true"
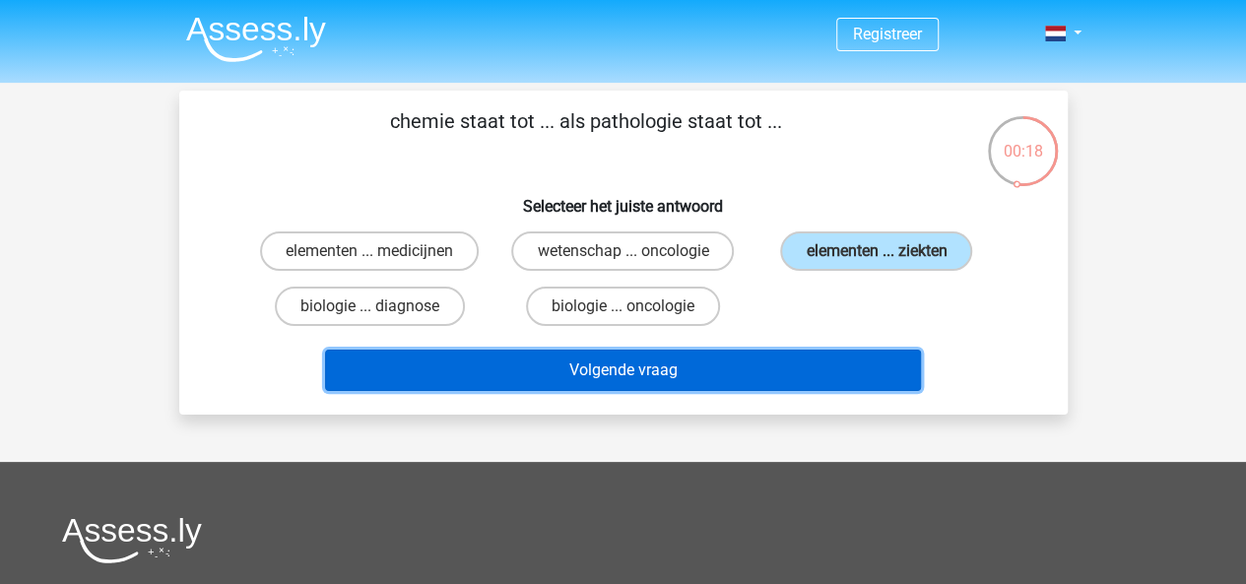
click at [794, 377] on button "Volgende vraag" at bounding box center [623, 370] width 596 height 41
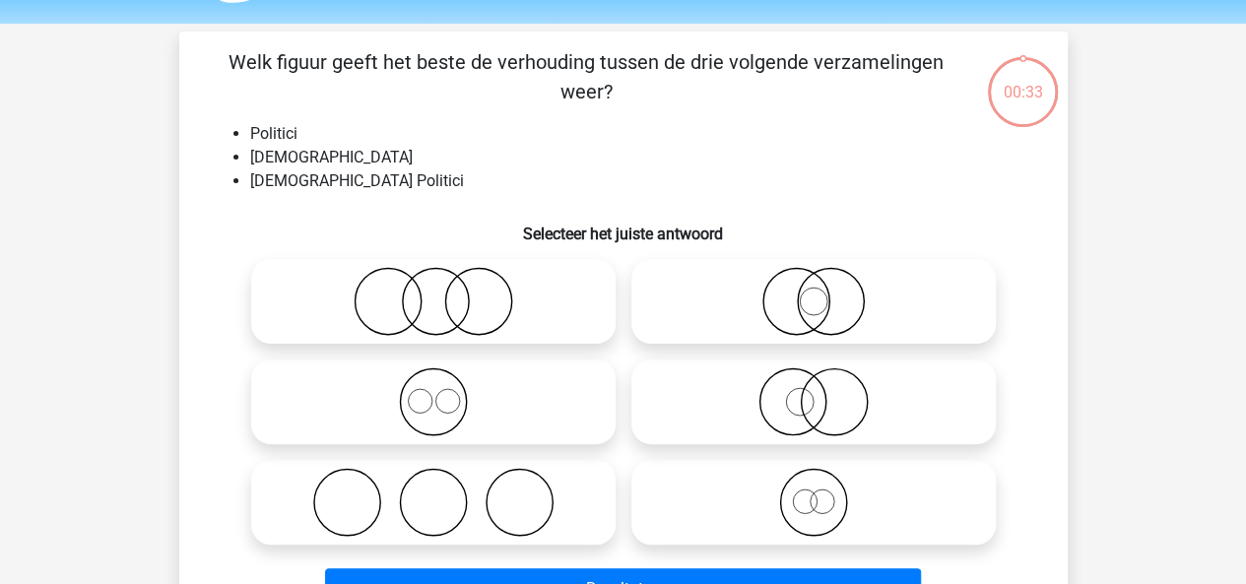
scroll to position [91, 0]
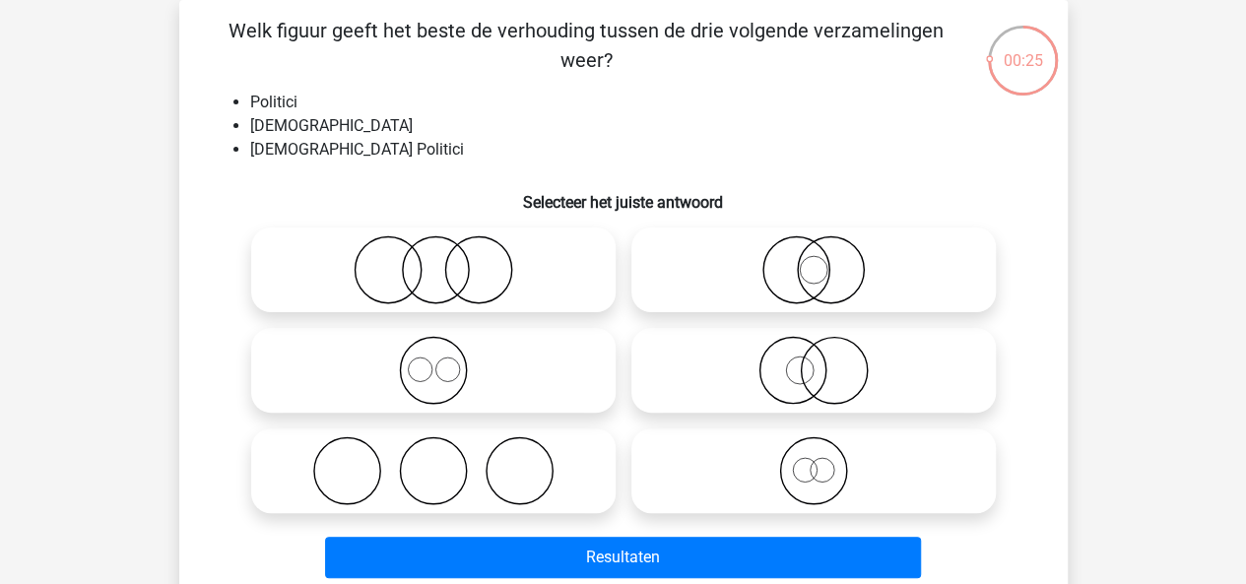
click at [431, 247] on icon at bounding box center [433, 269] width 349 height 69
click at [433, 247] on input "radio" at bounding box center [439, 253] width 13 height 13
radio input "true"
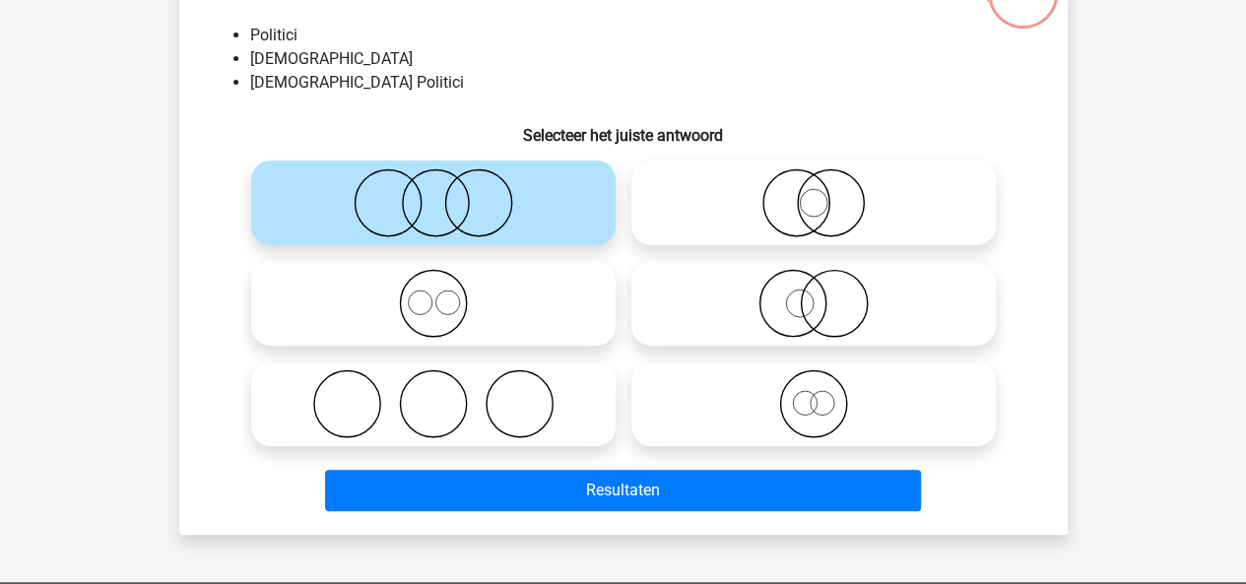
scroll to position [189, 0]
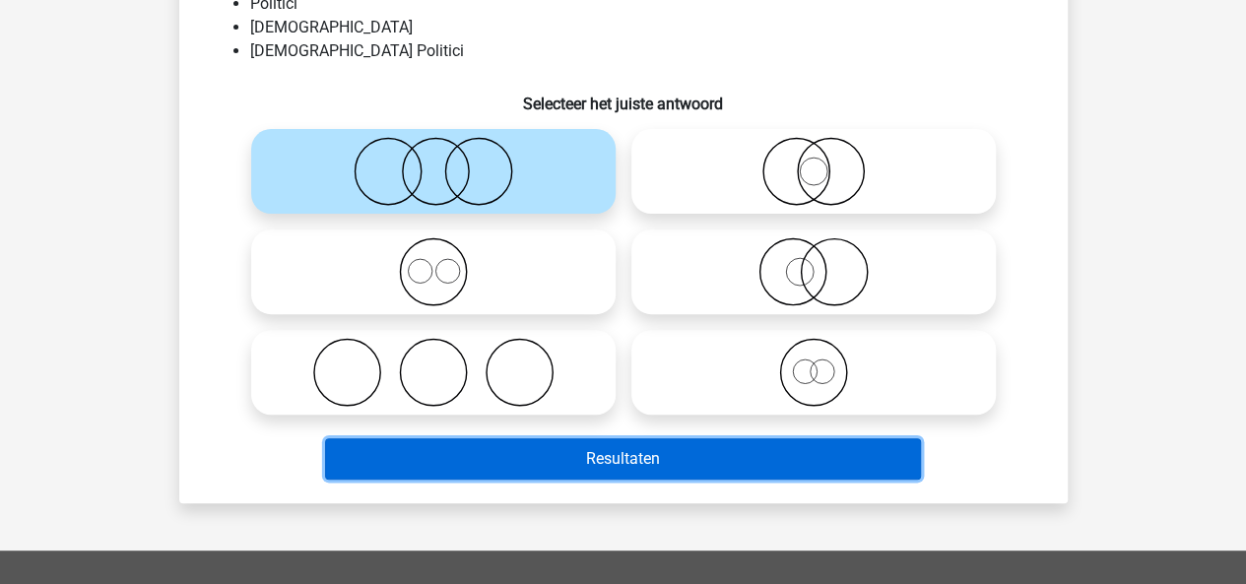
click at [506, 452] on button "Resultaten" at bounding box center [623, 458] width 596 height 41
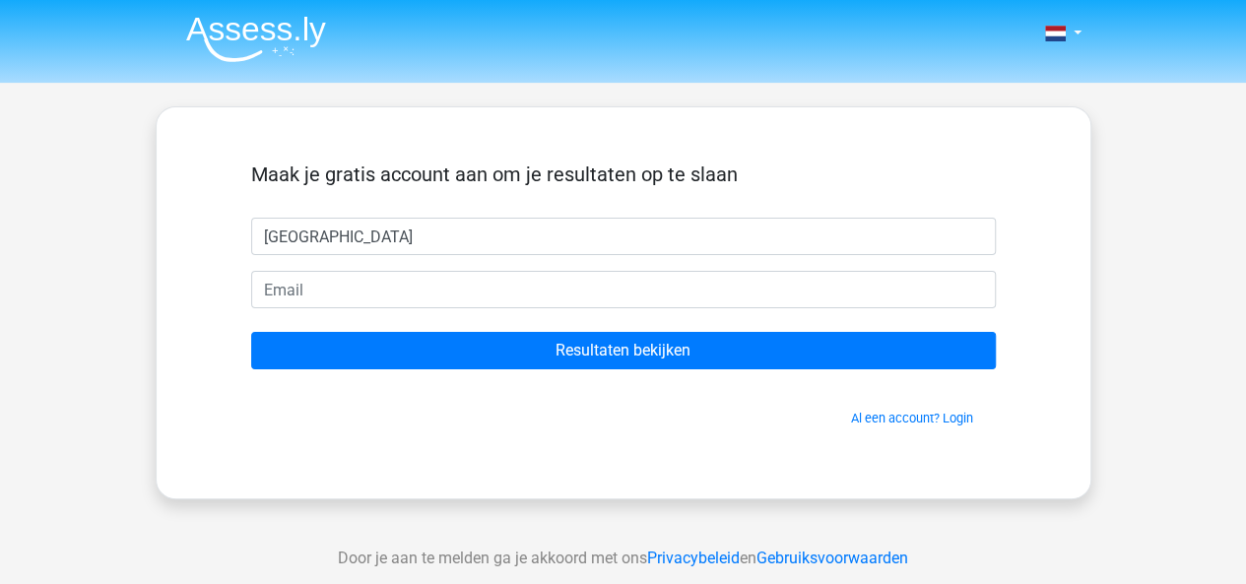
type input "[GEOGRAPHIC_DATA]"
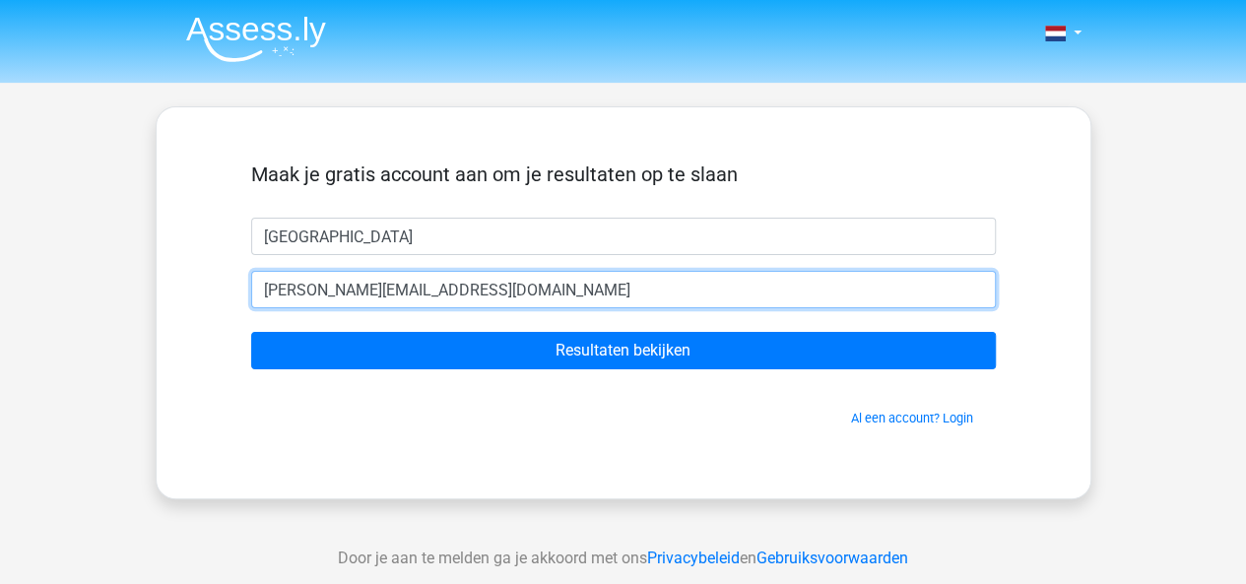
type input "[PERSON_NAME][EMAIL_ADDRESS][DOMAIN_NAME]"
click at [251, 332] on input "Resultaten bekijken" at bounding box center [623, 350] width 745 height 37
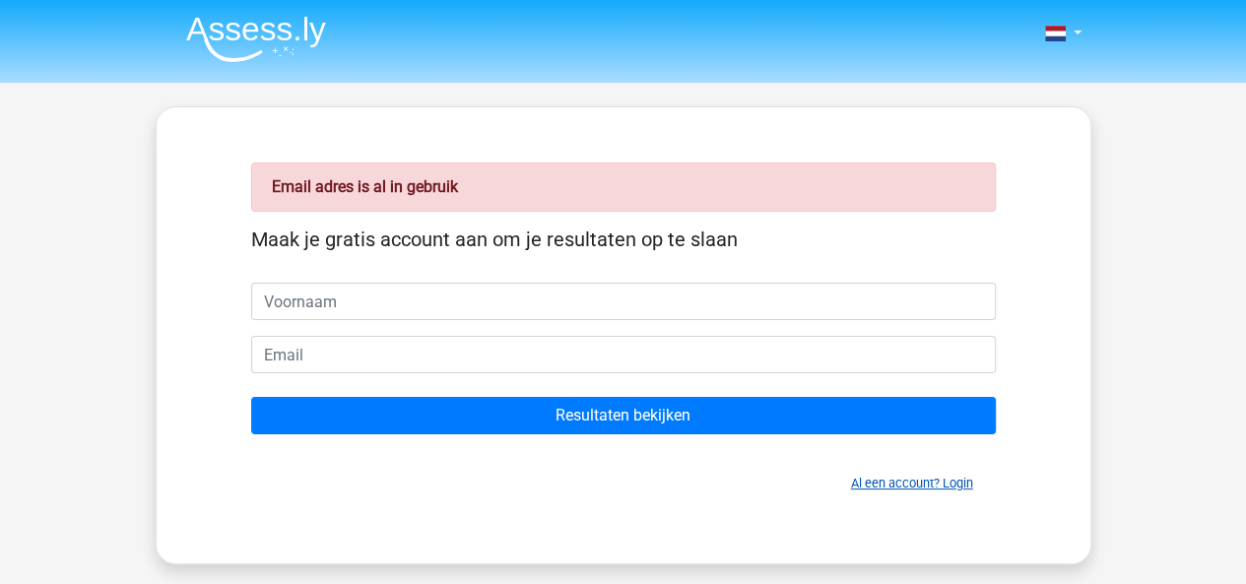
click at [902, 478] on link "Al een account? Login" at bounding box center [912, 483] width 122 height 15
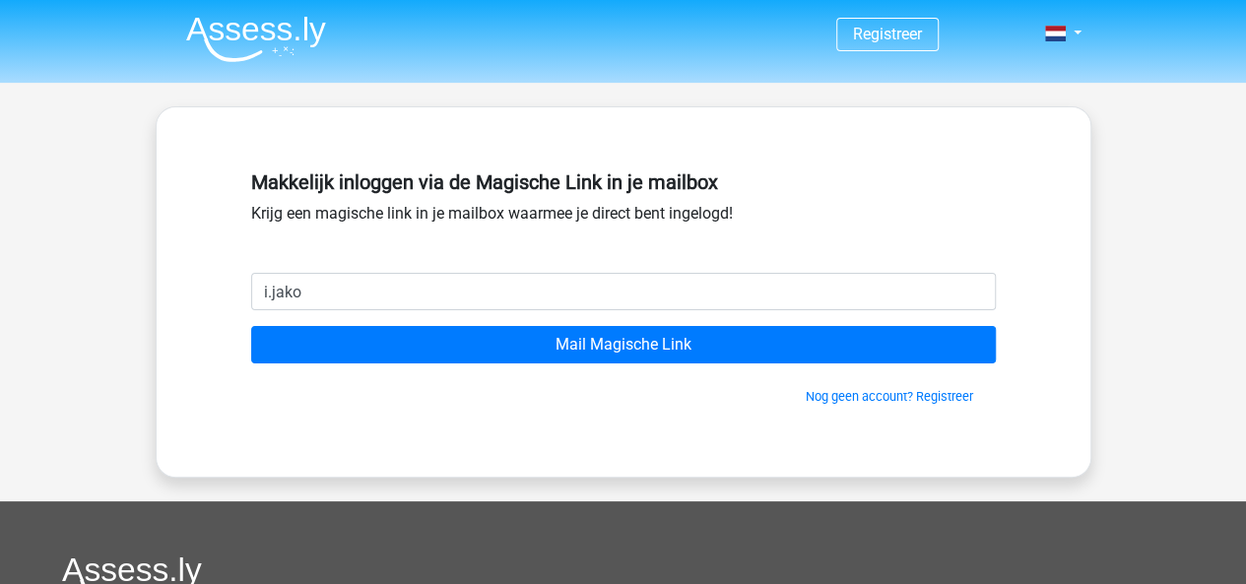
type input "[PERSON_NAME][EMAIL_ADDRESS][DOMAIN_NAME]"
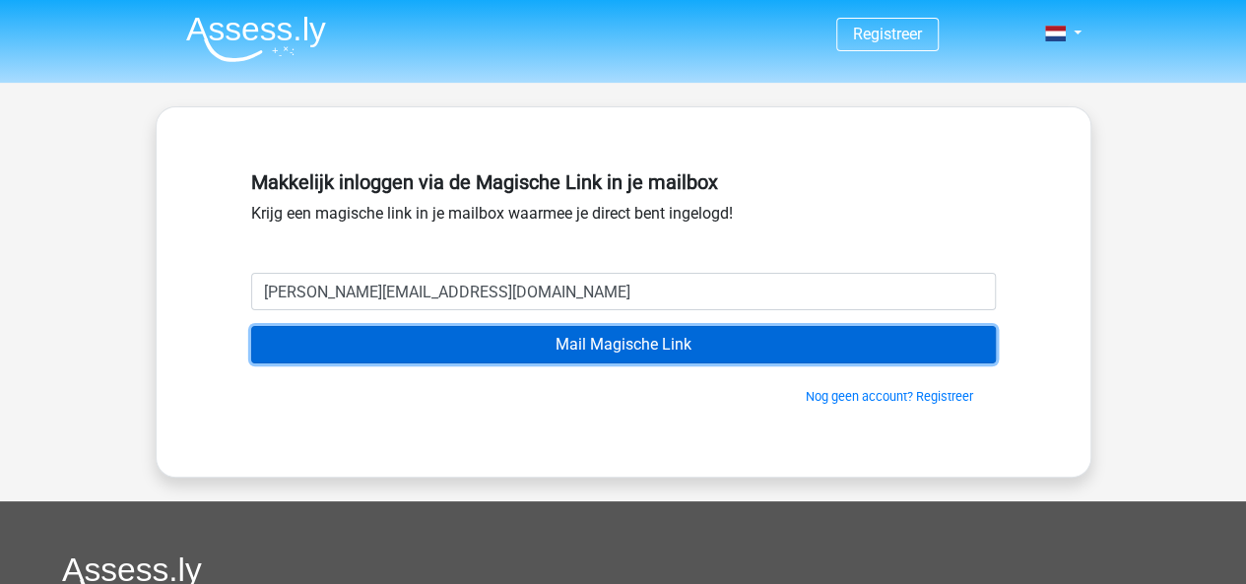
click at [394, 339] on input "Mail Magische Link" at bounding box center [623, 344] width 745 height 37
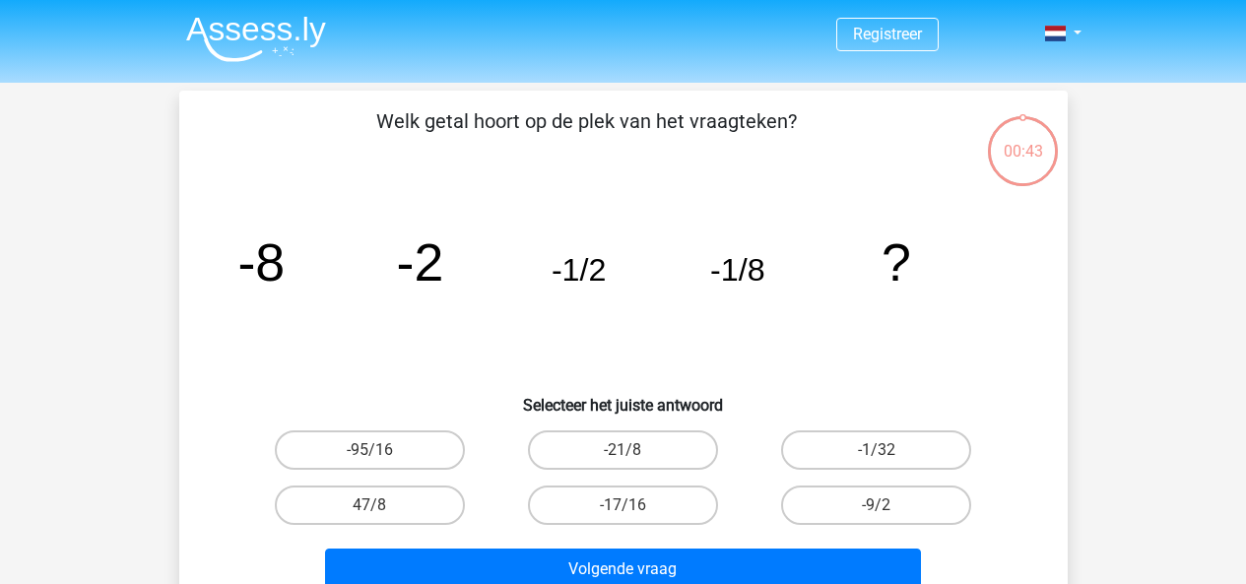
scroll to position [189, 0]
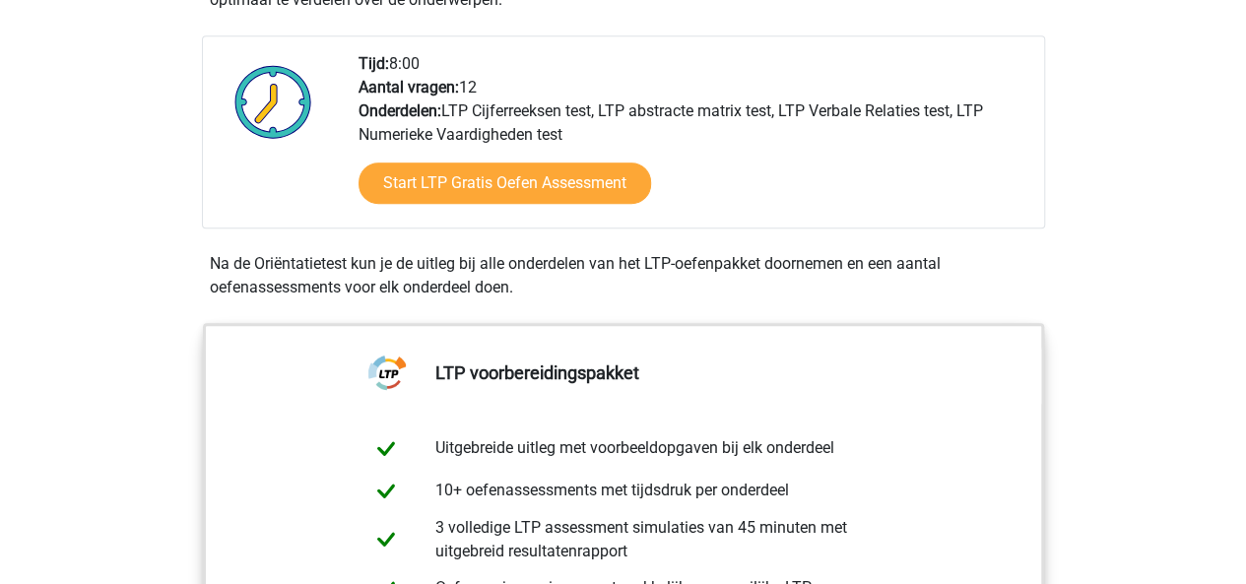
scroll to position [492, 0]
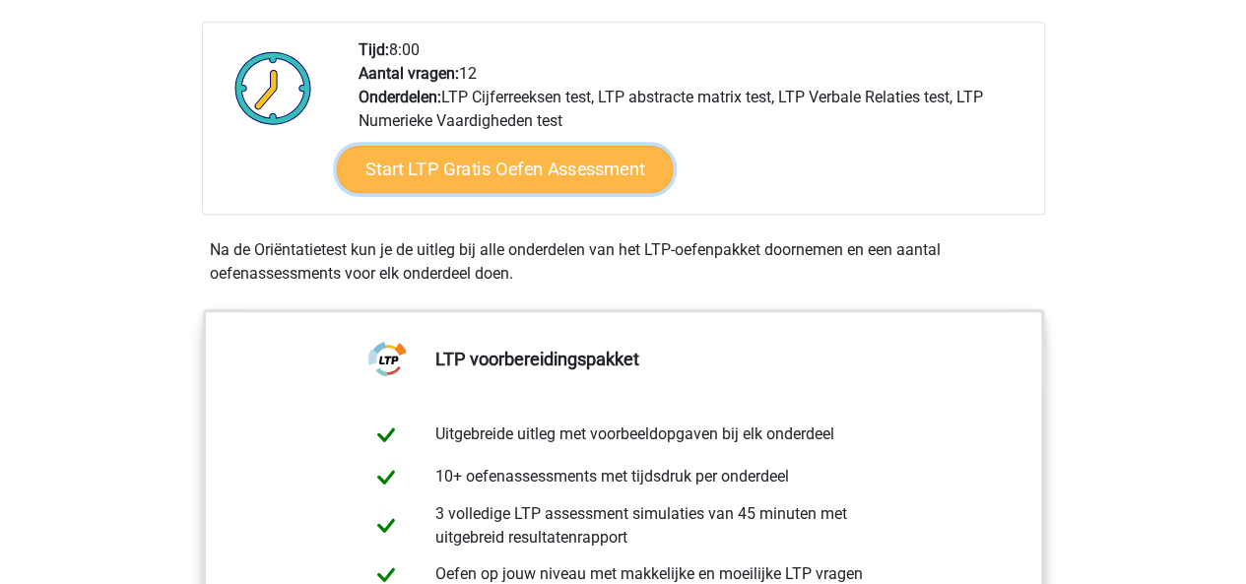
click at [432, 160] on link "Start LTP Gratis Oefen Assessment" at bounding box center [504, 169] width 337 height 47
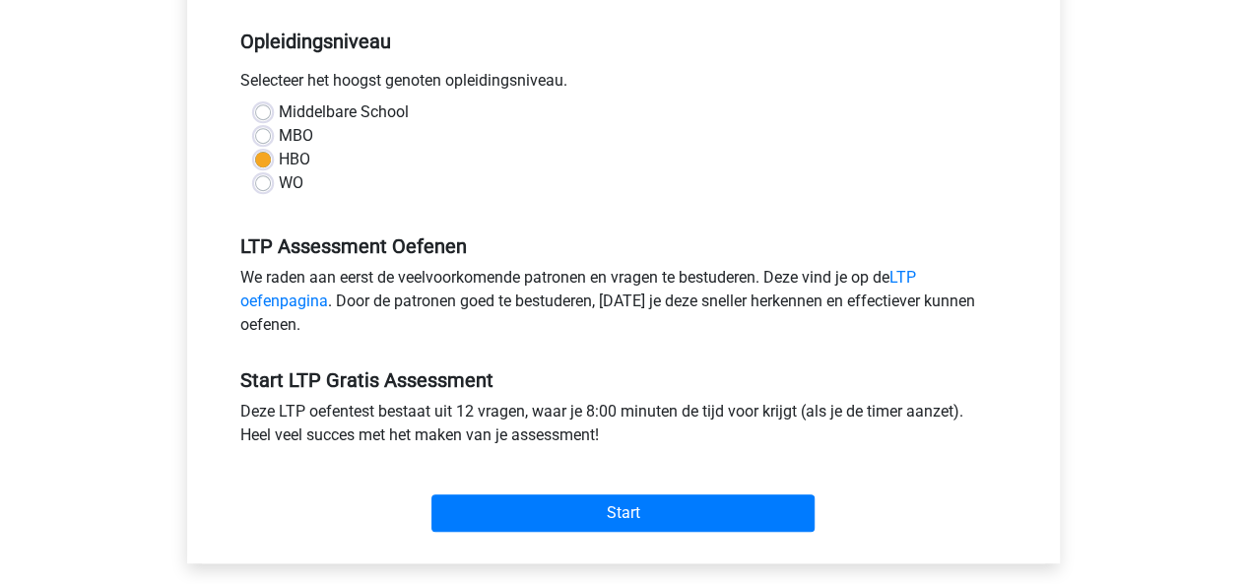
scroll to position [492, 0]
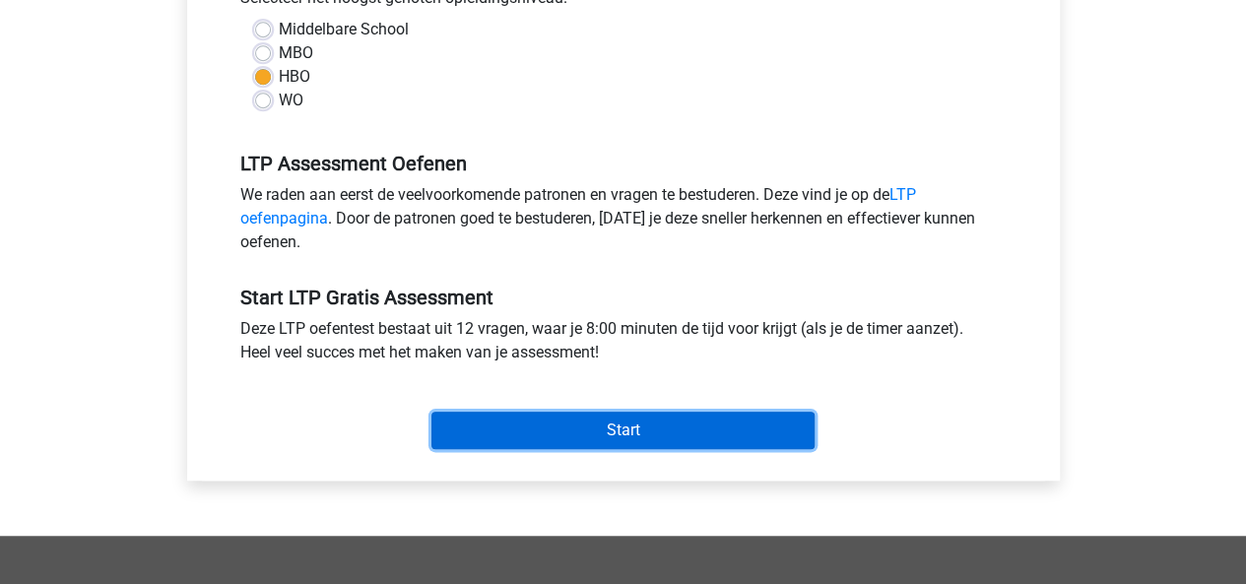
click at [551, 438] on input "Start" at bounding box center [622, 430] width 383 height 37
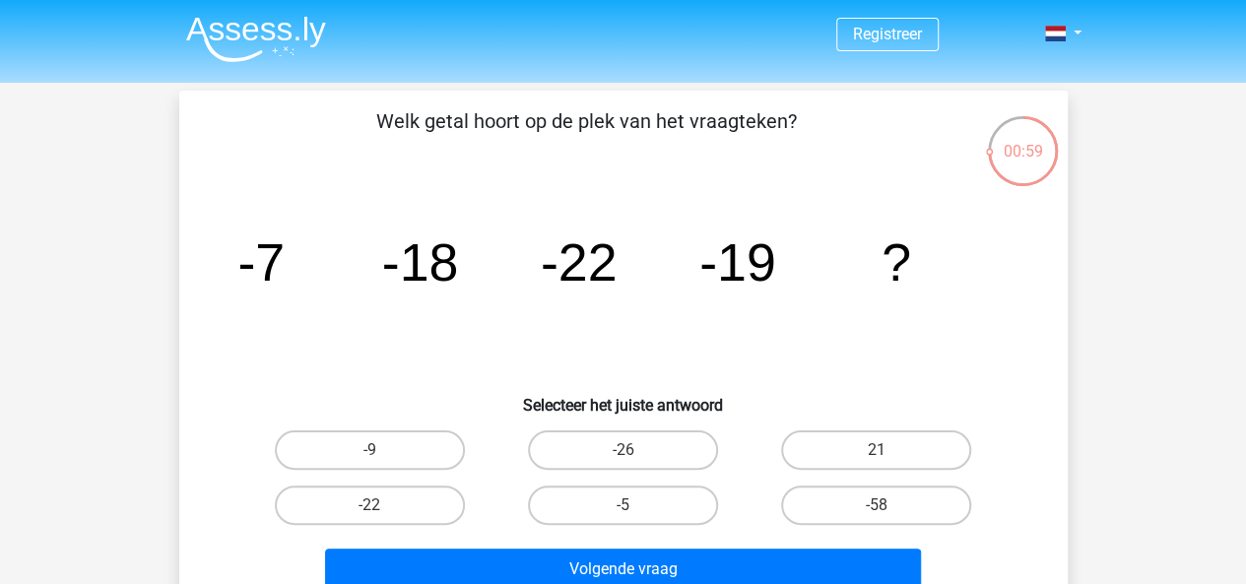
scroll to position [98, 0]
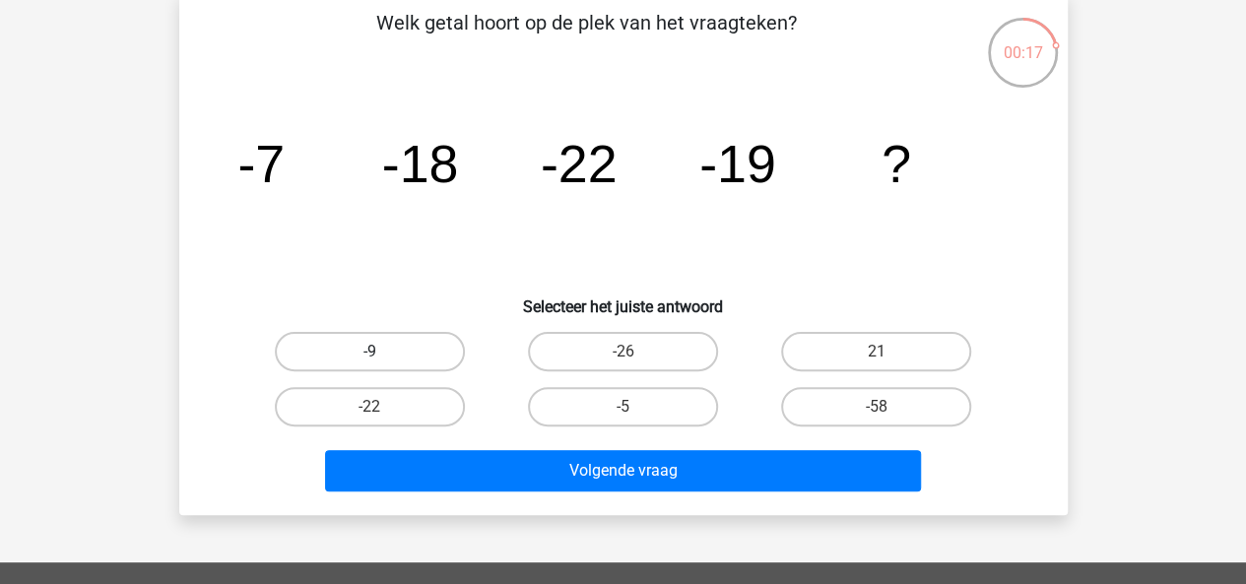
click at [384, 332] on label "-9" at bounding box center [370, 351] width 190 height 39
click at [382, 352] on input "-9" at bounding box center [375, 358] width 13 height 13
radio input "true"
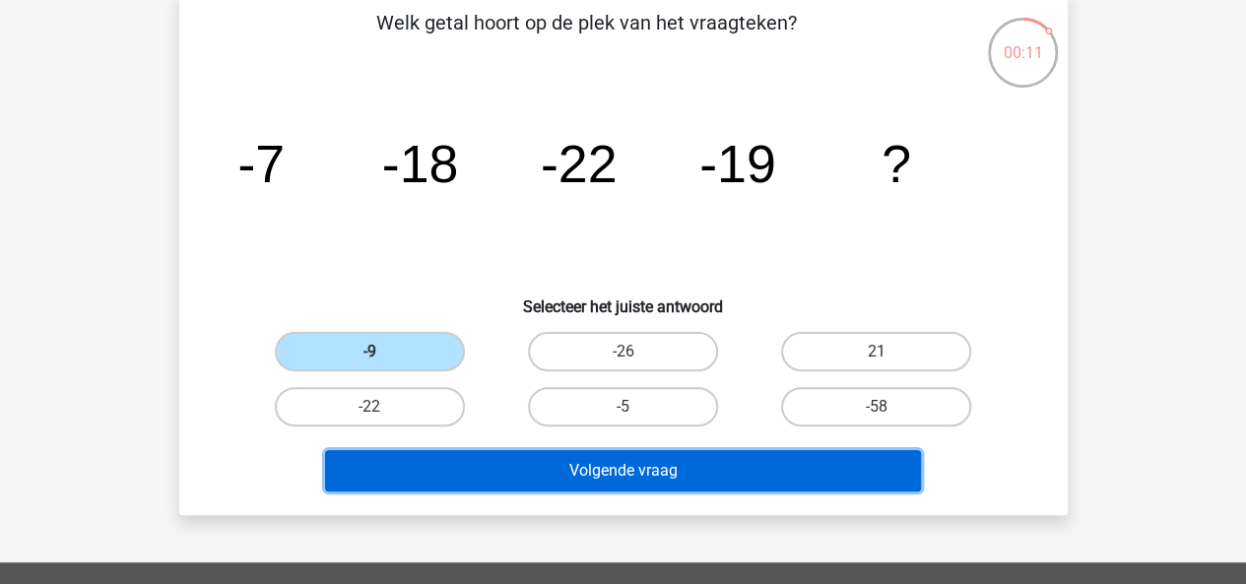
click at [535, 478] on button "Volgende vraag" at bounding box center [623, 470] width 596 height 41
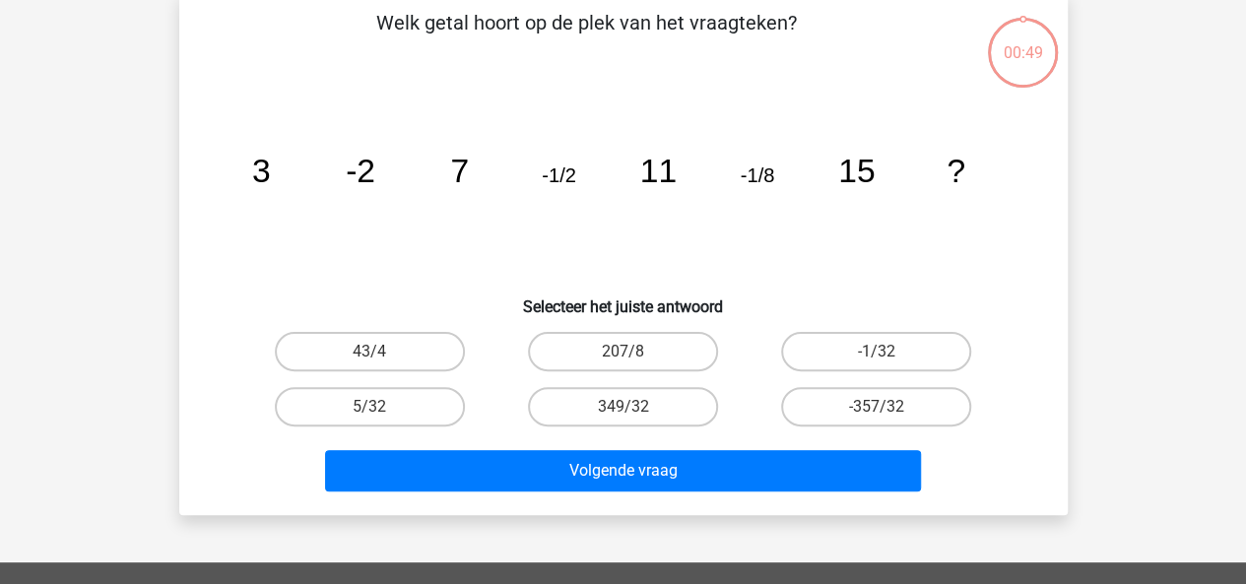
scroll to position [91, 0]
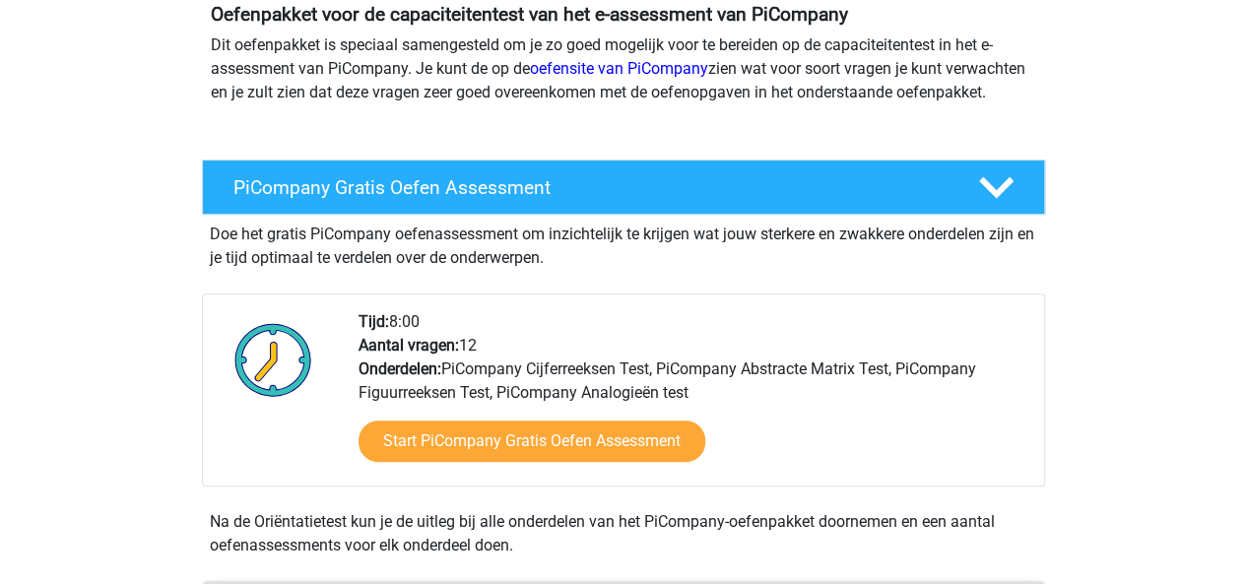
scroll to position [394, 0]
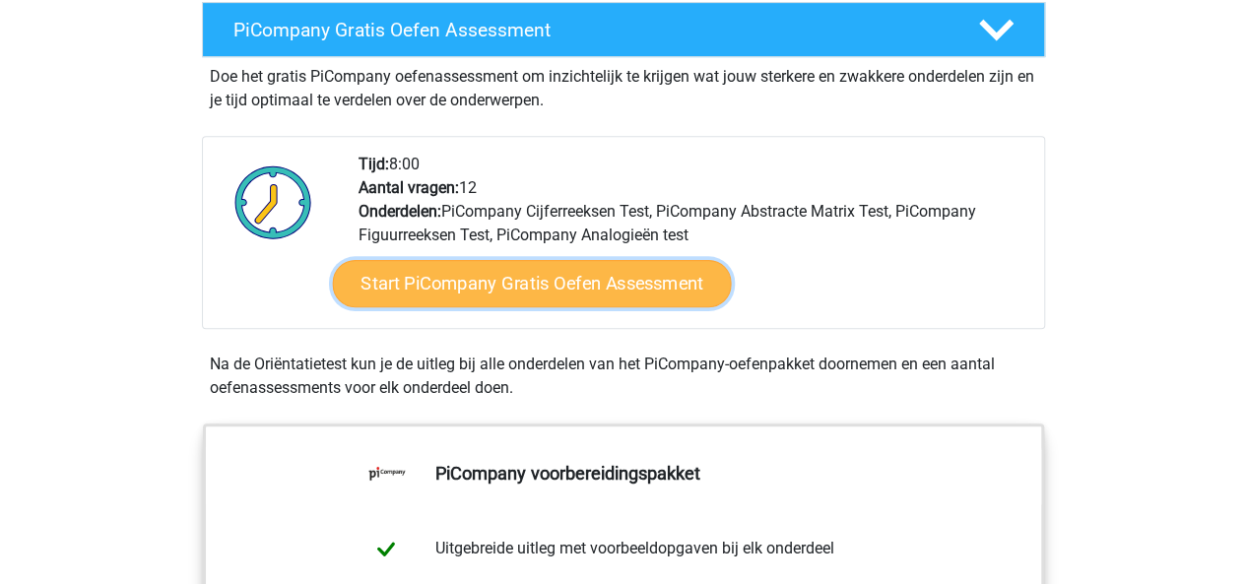
click at [526, 307] on link "Start PiCompany Gratis Oefen Assessment" at bounding box center [531, 283] width 399 height 47
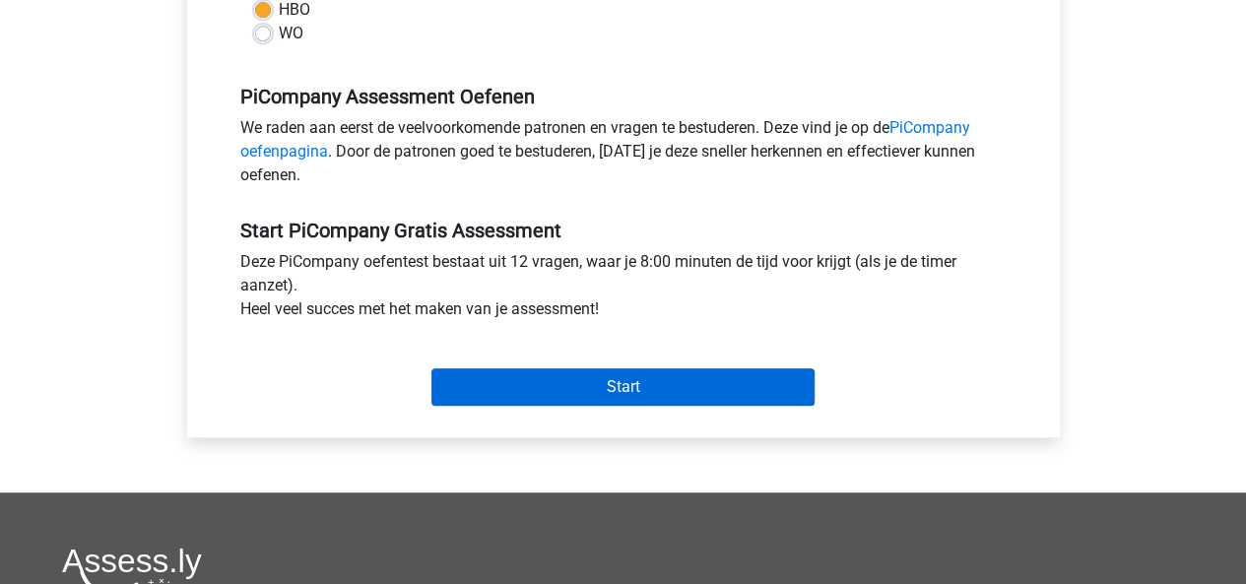
scroll to position [591, 0]
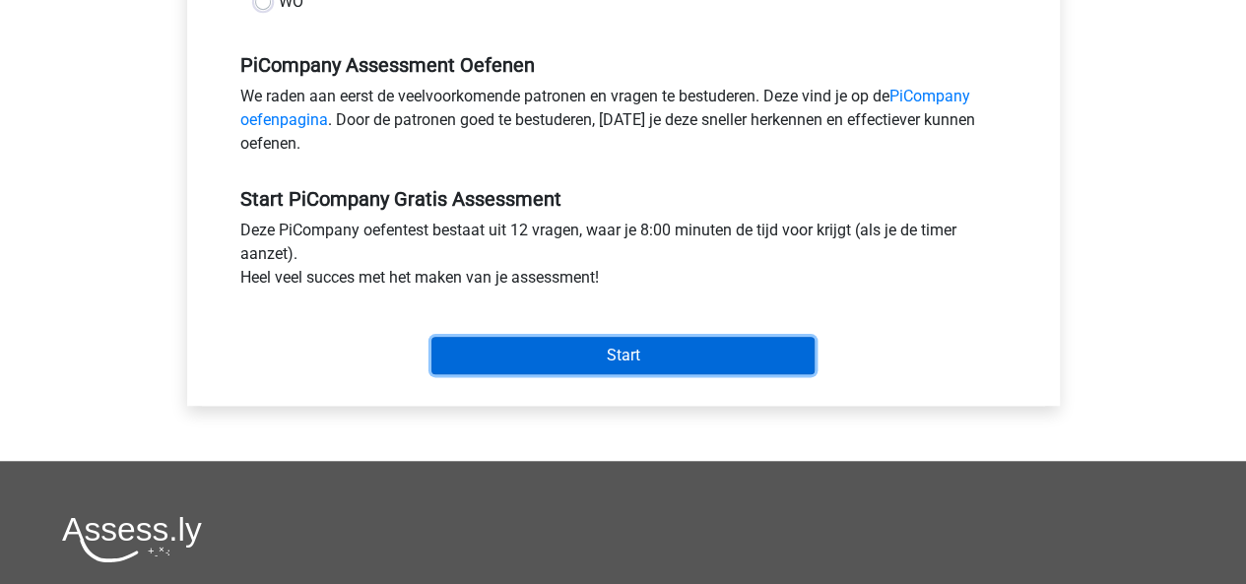
click at [564, 363] on input "Start" at bounding box center [622, 355] width 383 height 37
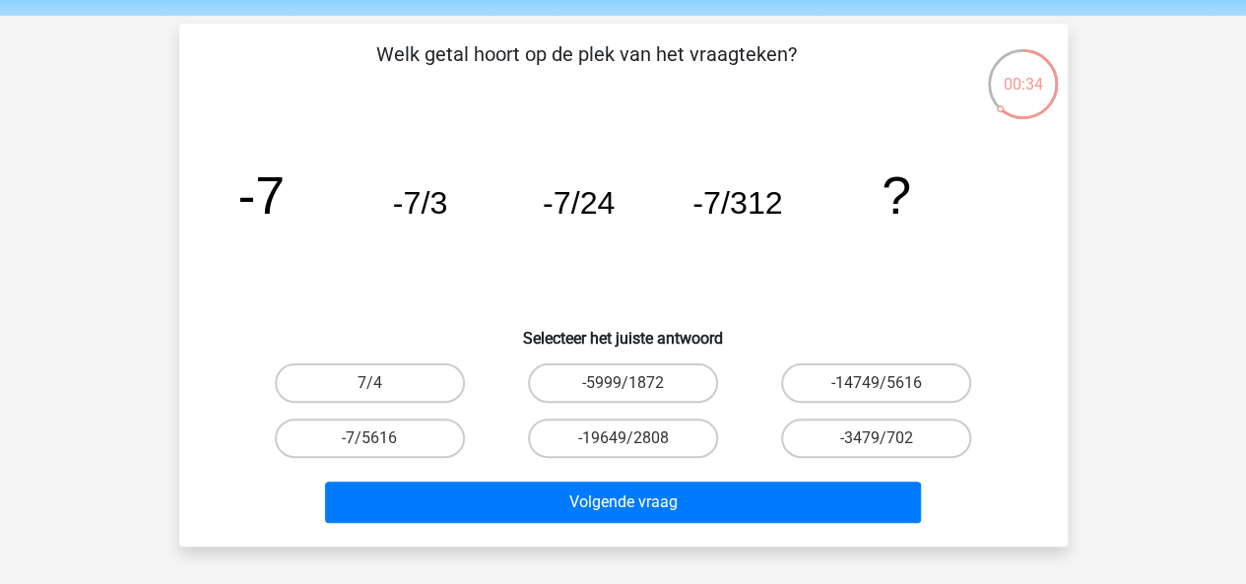
scroll to position [98, 0]
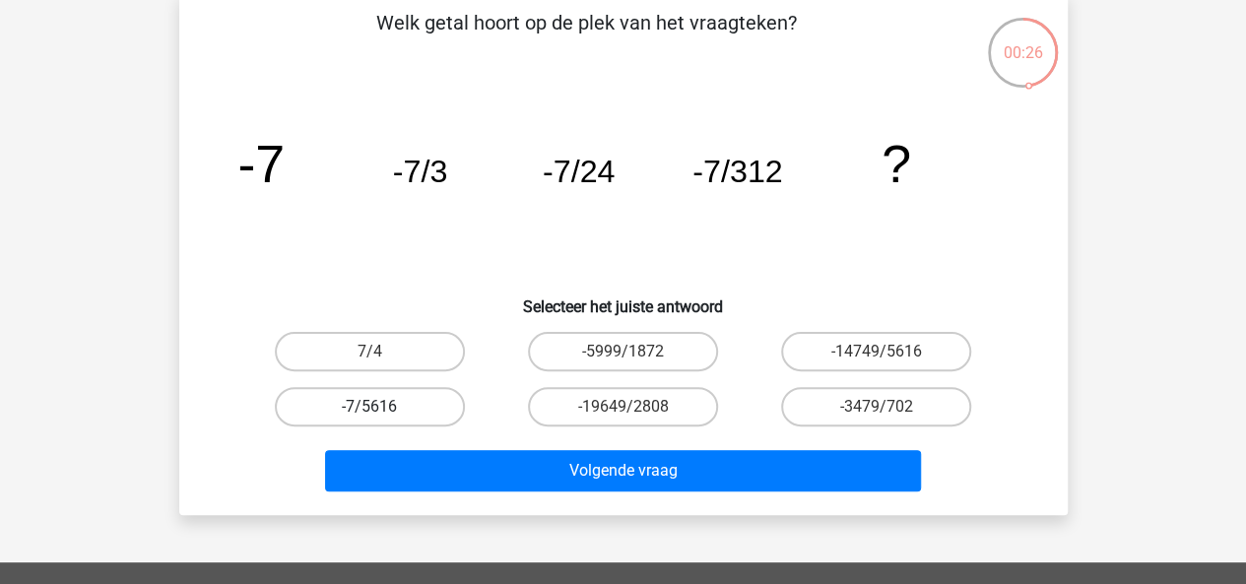
click at [414, 417] on label "-7/5616" at bounding box center [370, 406] width 190 height 39
click at [382, 417] on input "-7/5616" at bounding box center [375, 413] width 13 height 13
radio input "true"
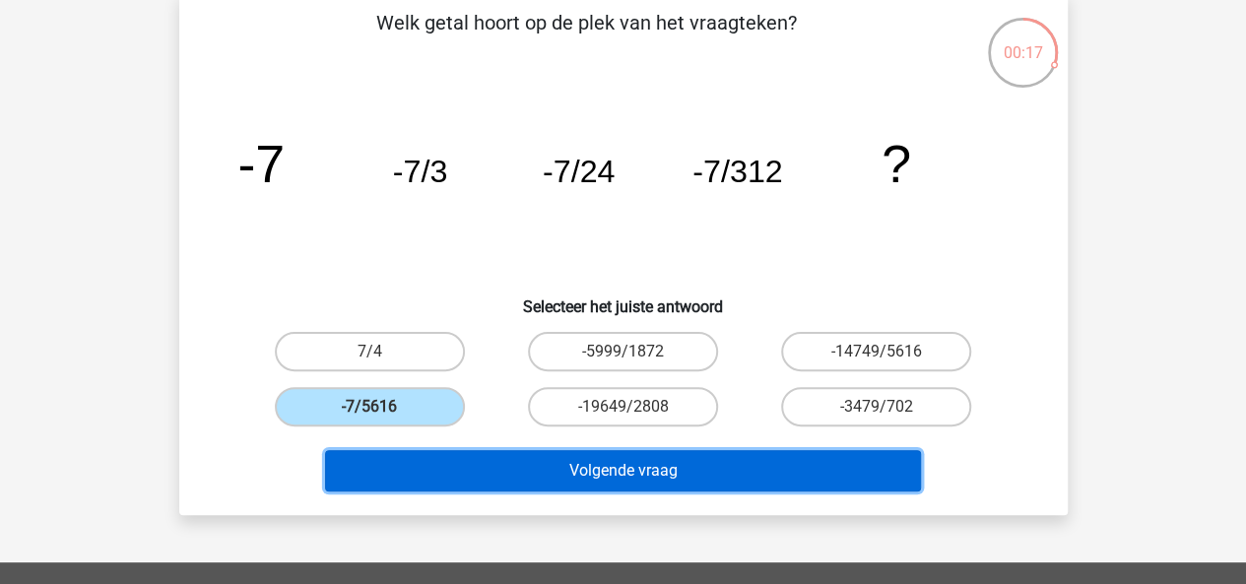
click at [471, 463] on button "Volgende vraag" at bounding box center [623, 470] width 596 height 41
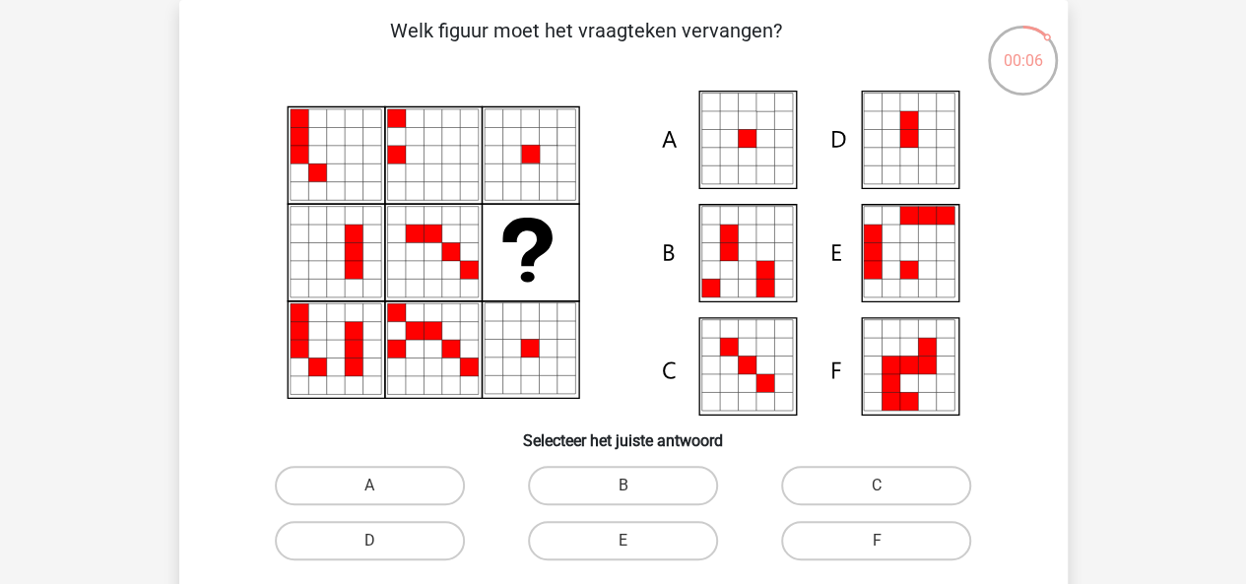
scroll to position [189, 0]
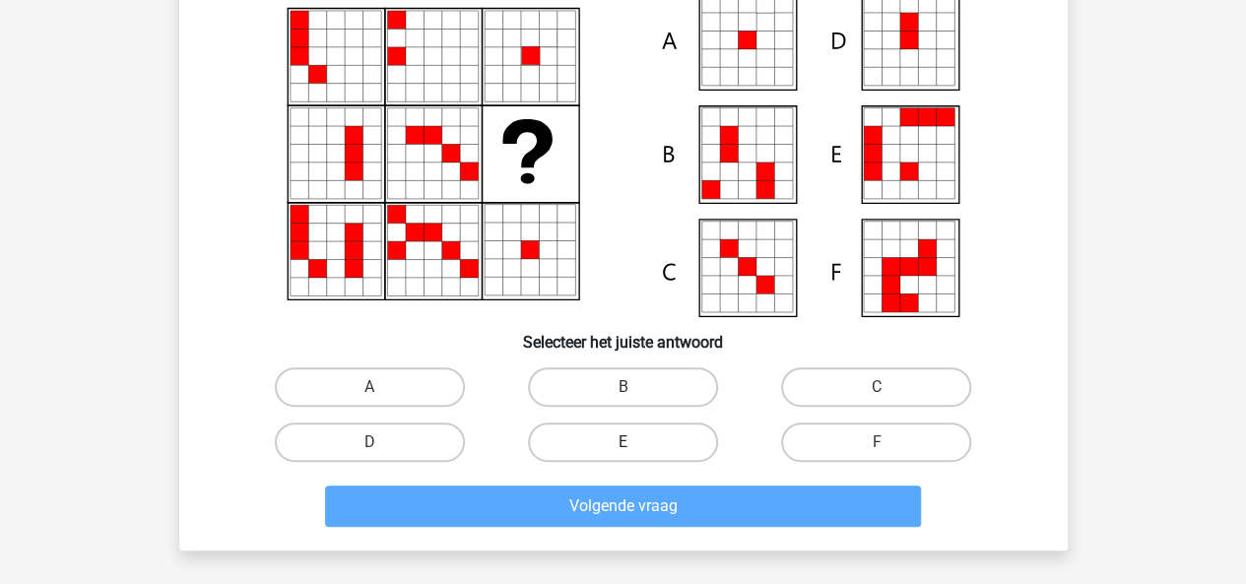
click at [623, 437] on label "E" at bounding box center [623, 442] width 190 height 39
click at [623, 442] on input "E" at bounding box center [628, 448] width 13 height 13
radio input "true"
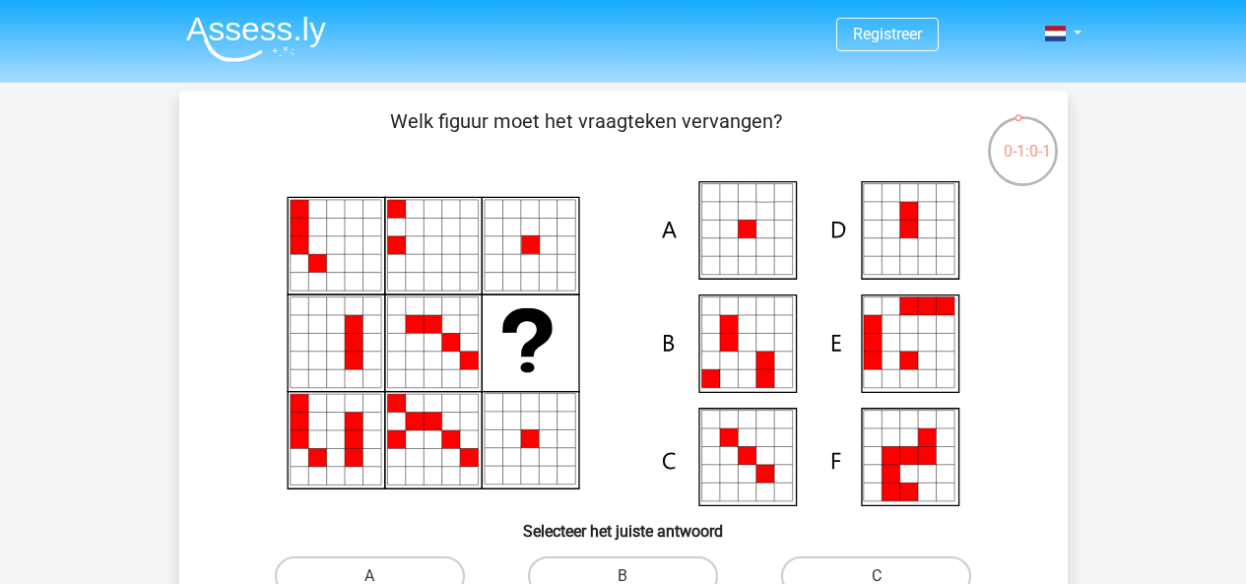
scroll to position [91, 0]
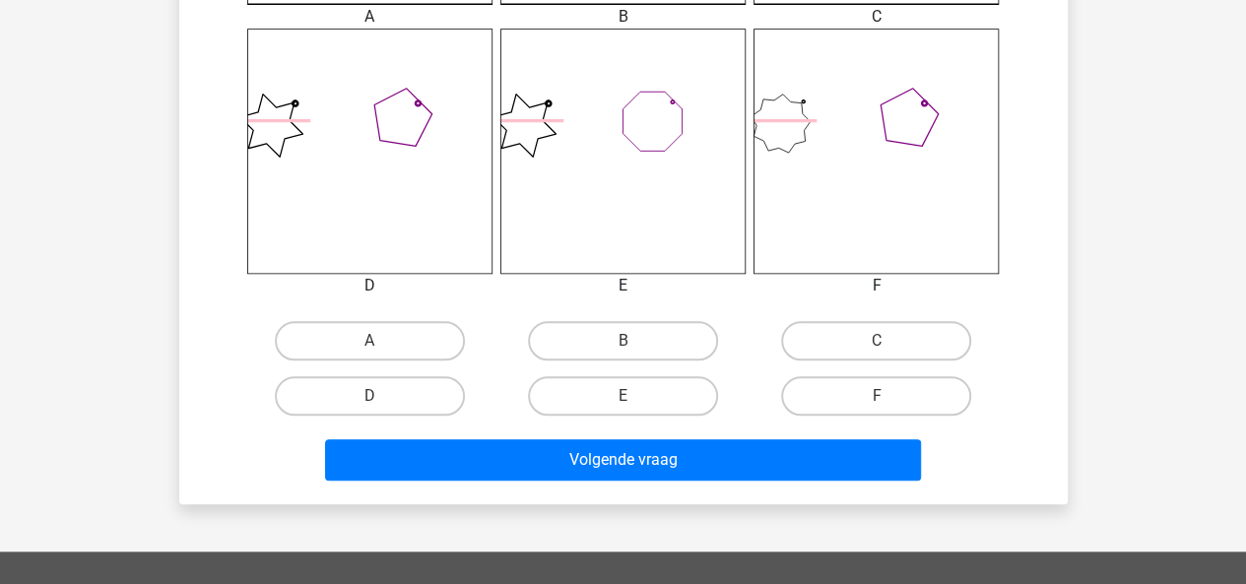
scroll to position [886, 0]
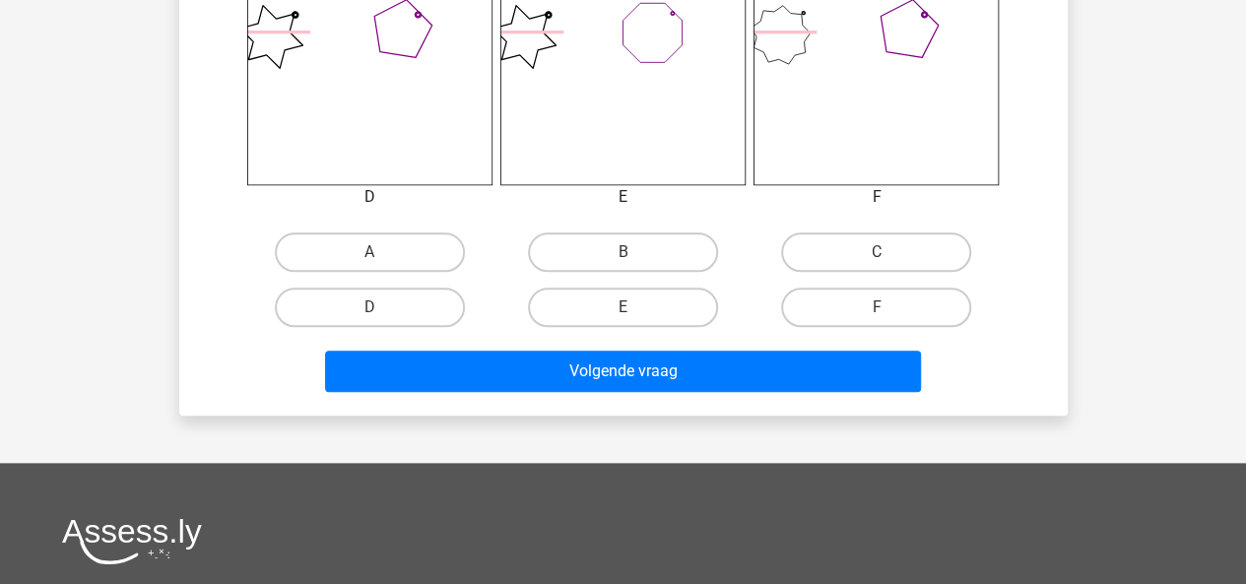
click at [624, 263] on input "B" at bounding box center [628, 258] width 13 height 13
radio input "true"
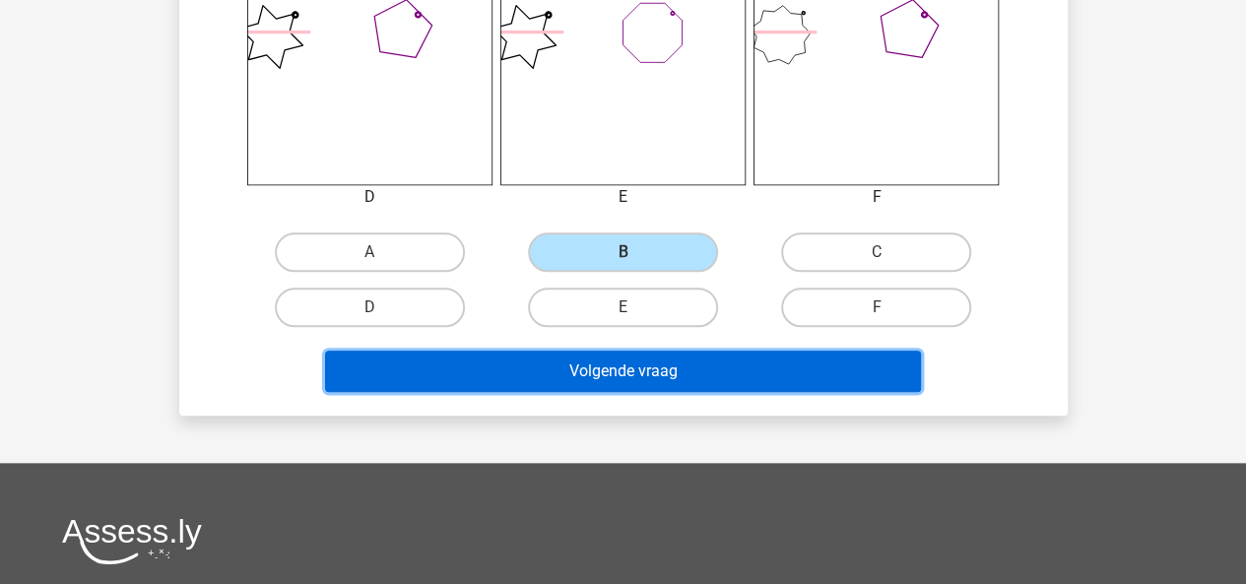
click at [619, 358] on button "Volgende vraag" at bounding box center [623, 371] width 596 height 41
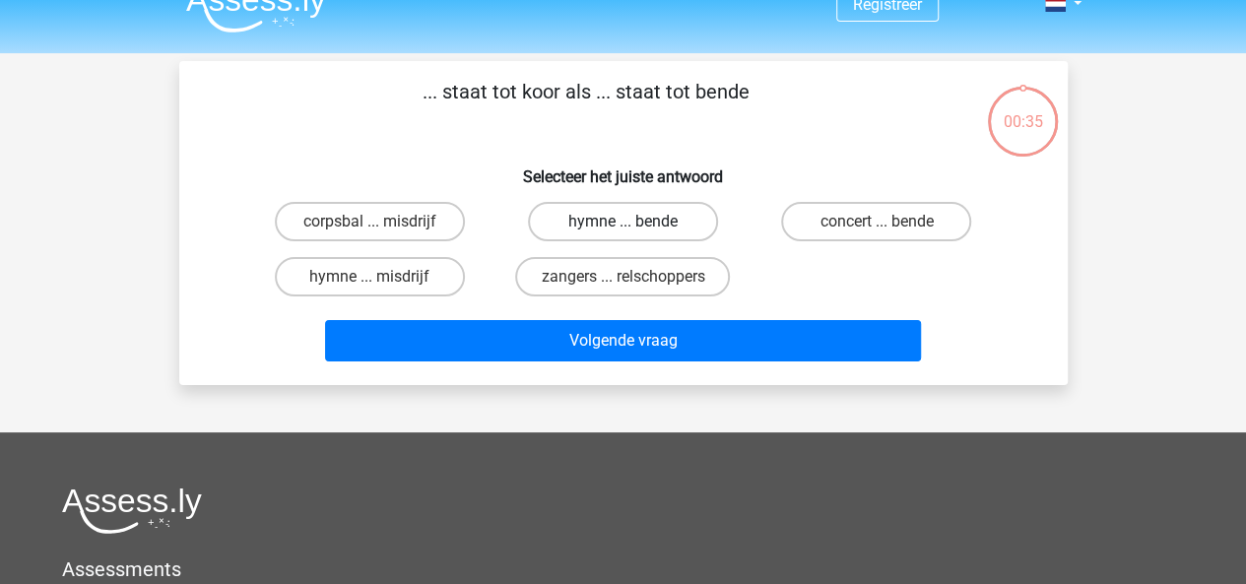
scroll to position [0, 0]
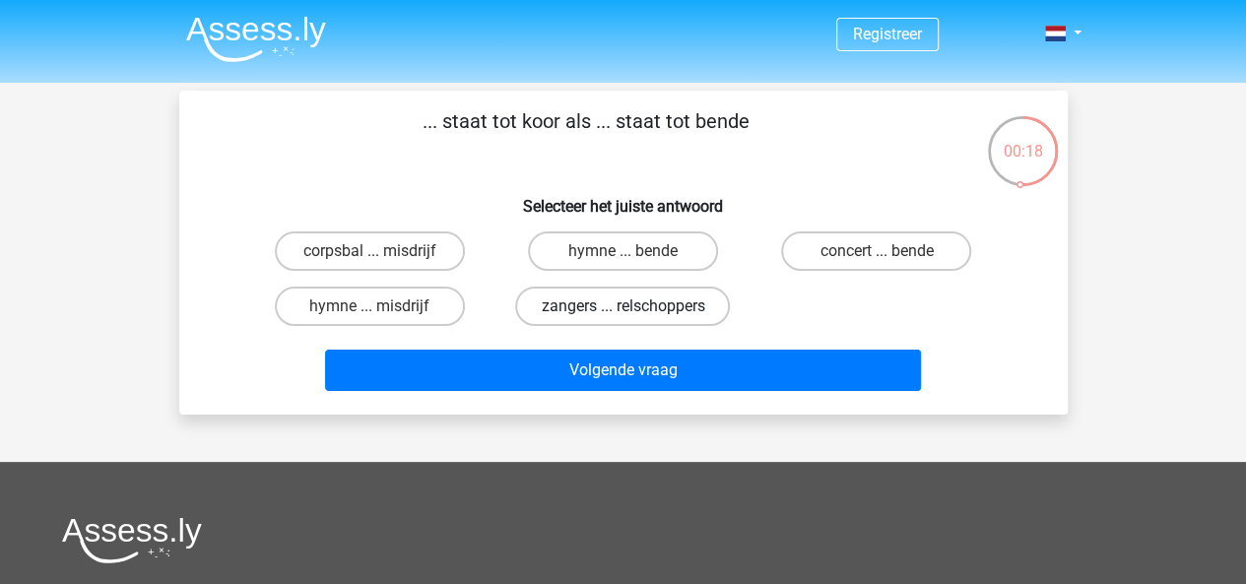
click at [585, 296] on label "zangers ... relschoppers" at bounding box center [622, 306] width 215 height 39
click at [622, 306] on input "zangers ... relschoppers" at bounding box center [628, 312] width 13 height 13
radio input "true"
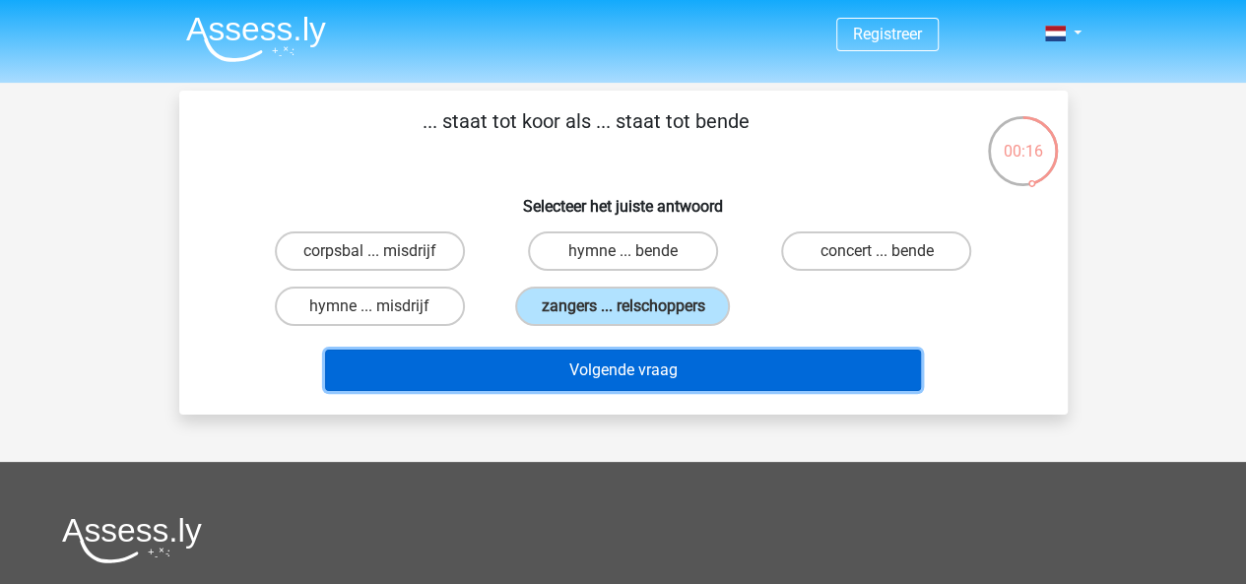
click at [568, 362] on button "Volgende vraag" at bounding box center [623, 370] width 596 height 41
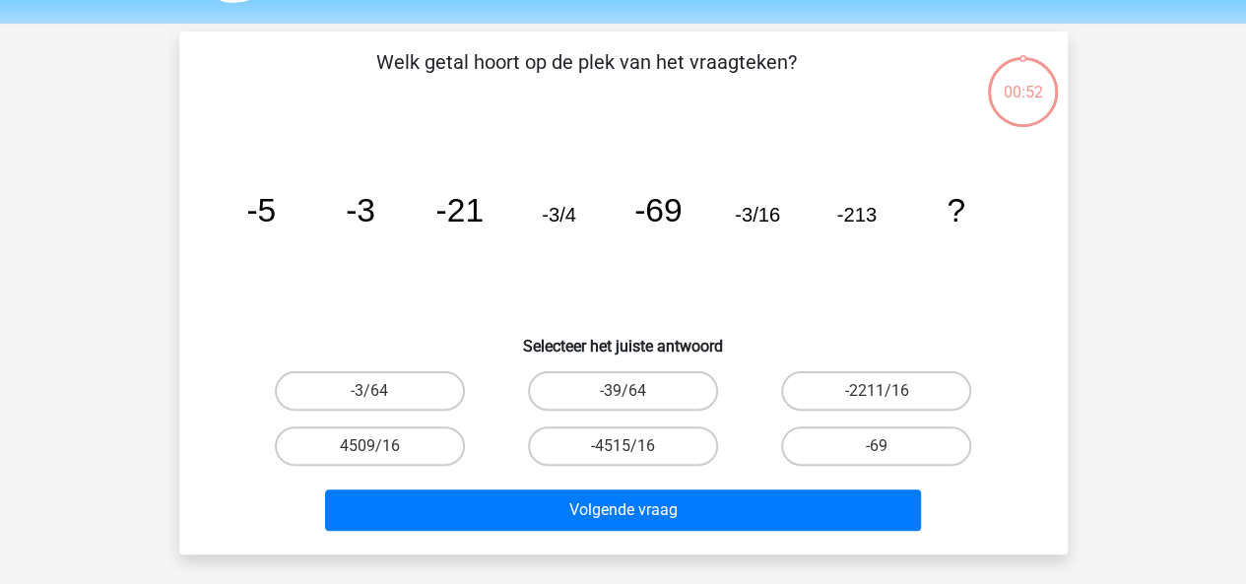
scroll to position [91, 0]
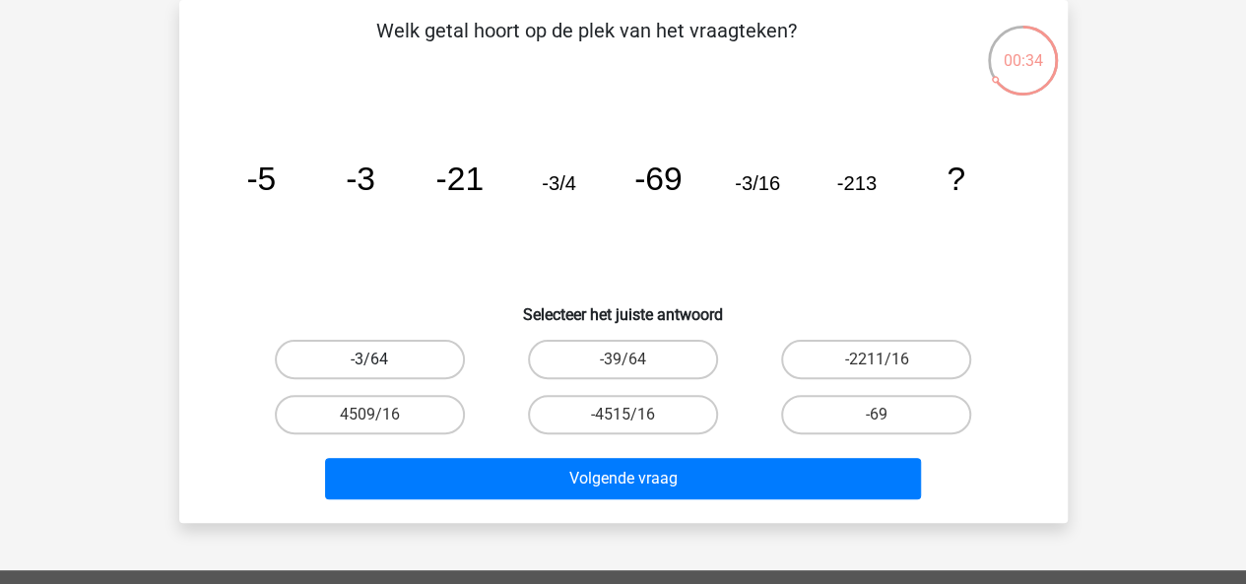
click at [327, 348] on label "-3/64" at bounding box center [370, 359] width 190 height 39
click at [369, 359] on input "-3/64" at bounding box center [375, 365] width 13 height 13
radio input "true"
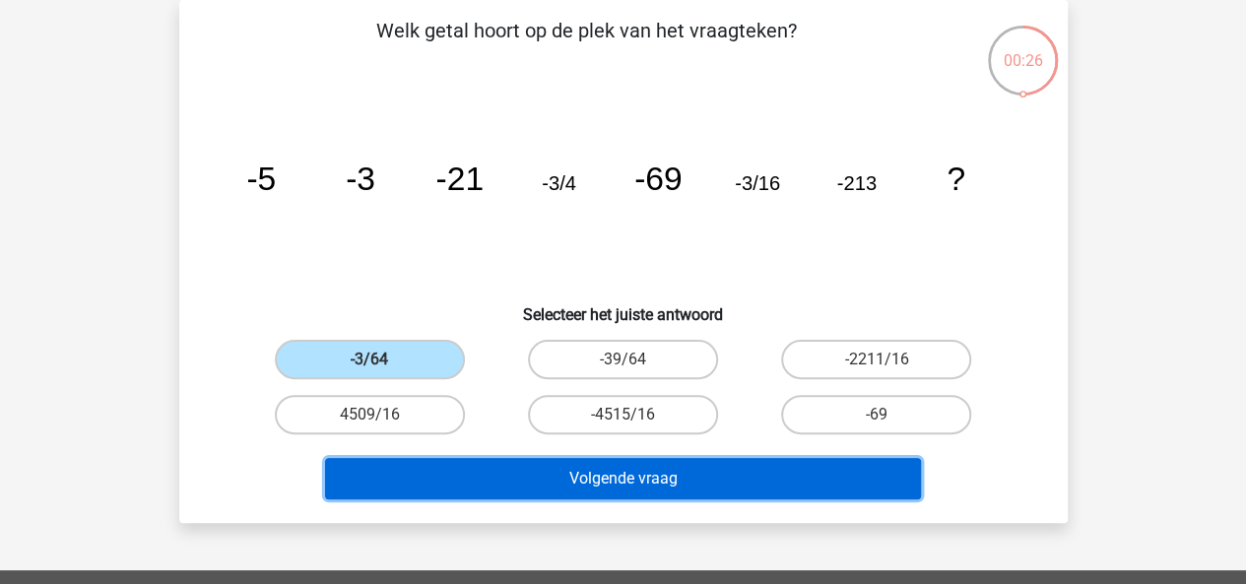
click at [477, 483] on button "Volgende vraag" at bounding box center [623, 478] width 596 height 41
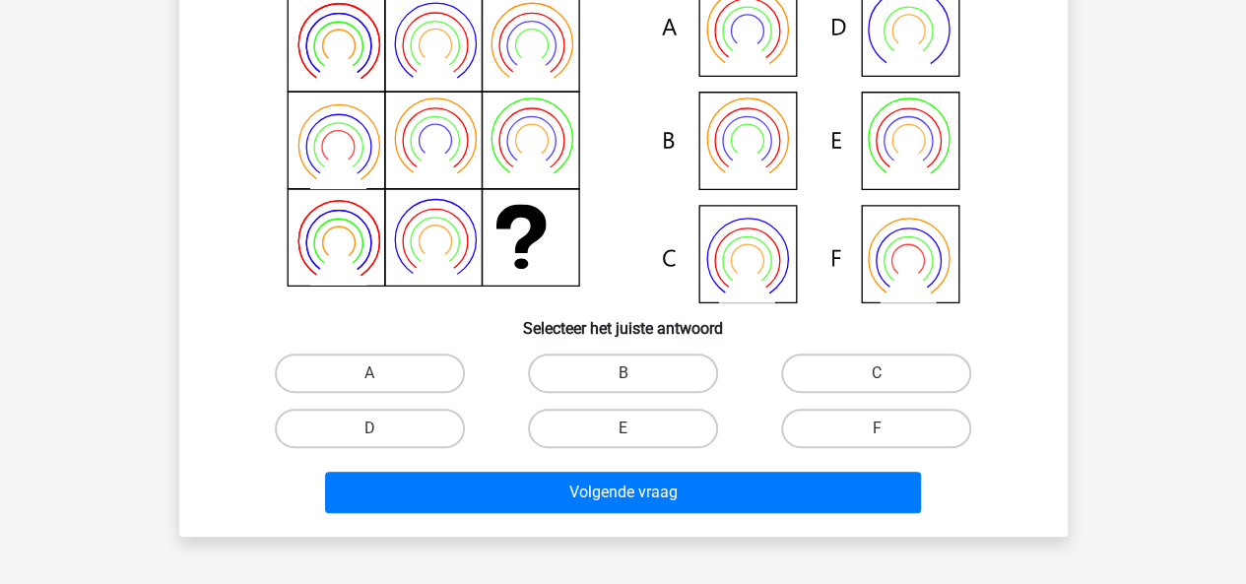
scroll to position [288, 0]
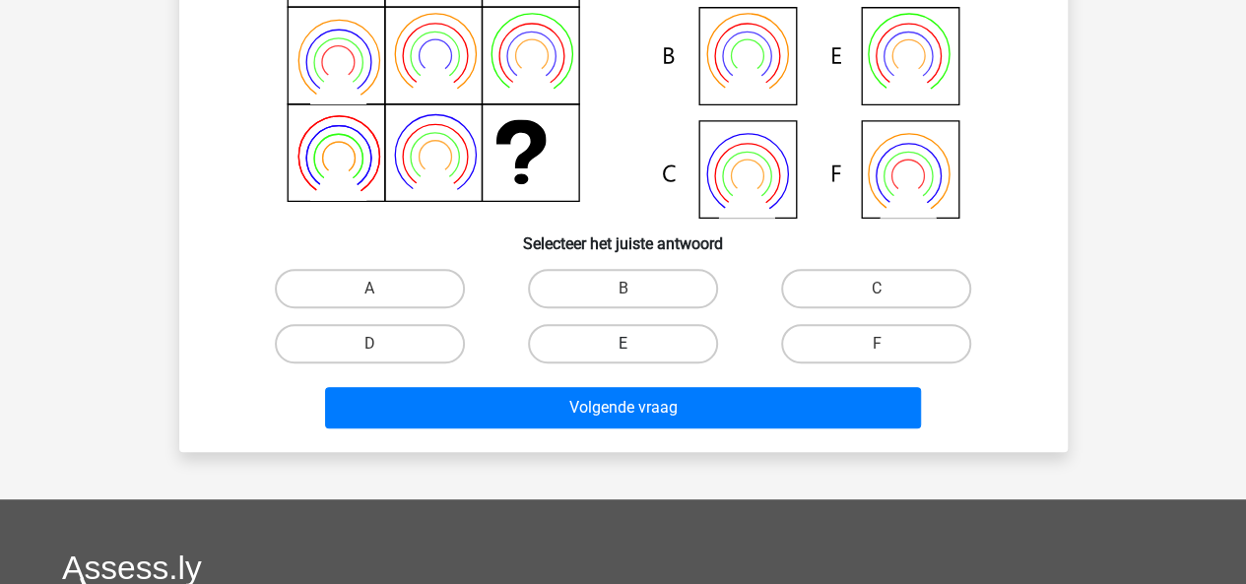
click at [611, 347] on label "E" at bounding box center [623, 343] width 190 height 39
click at [622, 347] on input "E" at bounding box center [628, 350] width 13 height 13
radio input "true"
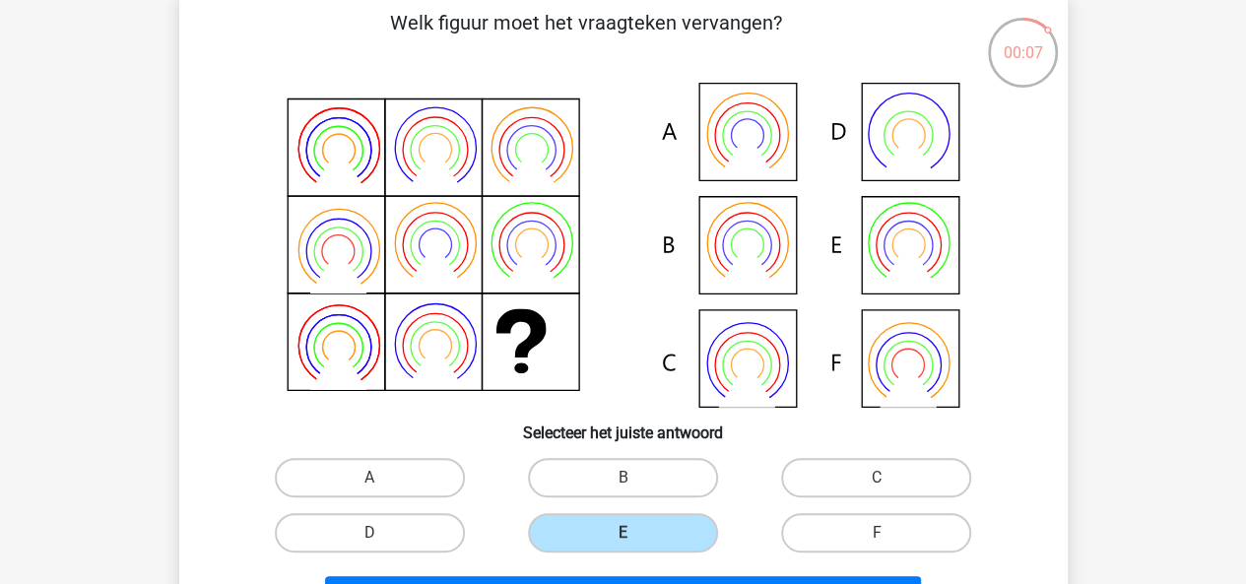
scroll to position [197, 0]
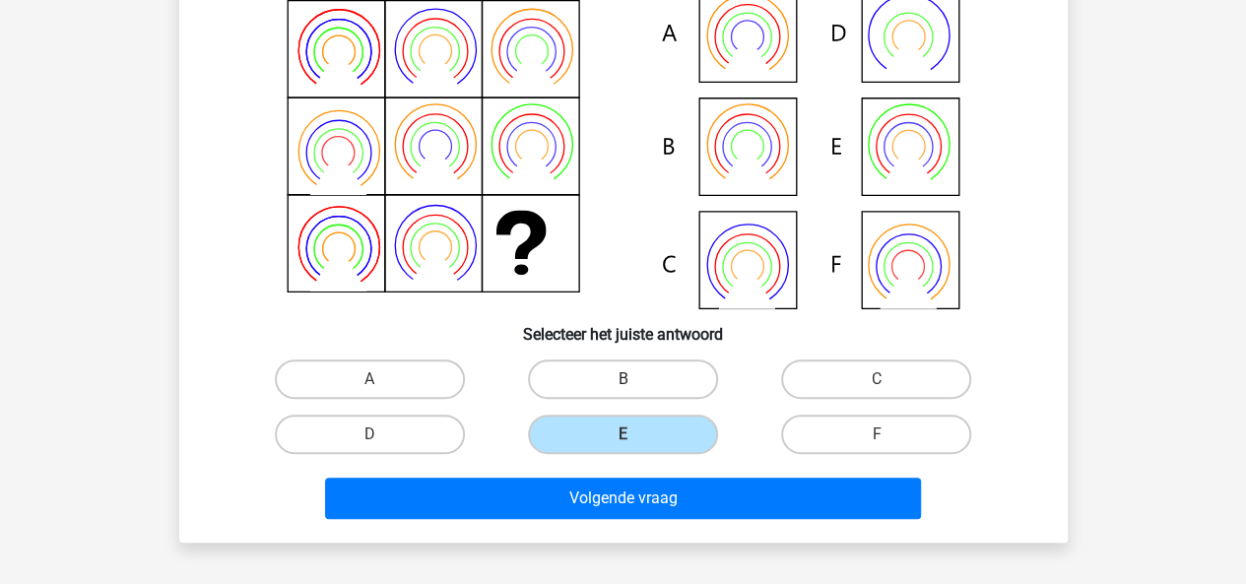
click at [593, 385] on label "B" at bounding box center [623, 378] width 190 height 39
click at [622, 385] on input "B" at bounding box center [628, 385] width 13 height 13
radio input "true"
